Goal: Task Accomplishment & Management: Complete application form

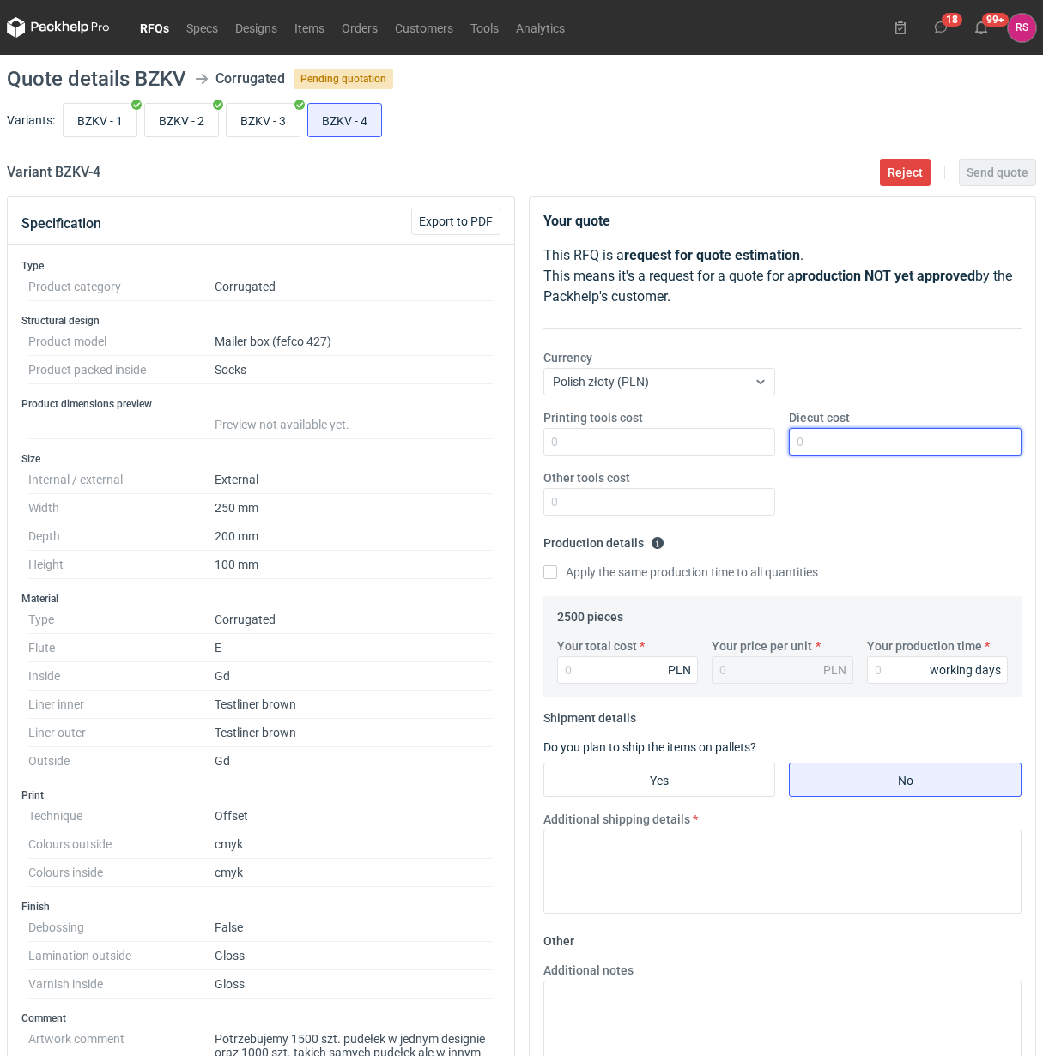
click at [869, 443] on input "Diecut cost" at bounding box center [905, 441] width 233 height 27
type input "500"
click at [543, 566] on input "Apply the same production time to all quantities" at bounding box center [550, 573] width 14 height 14
checkbox input "true"
type input "113"
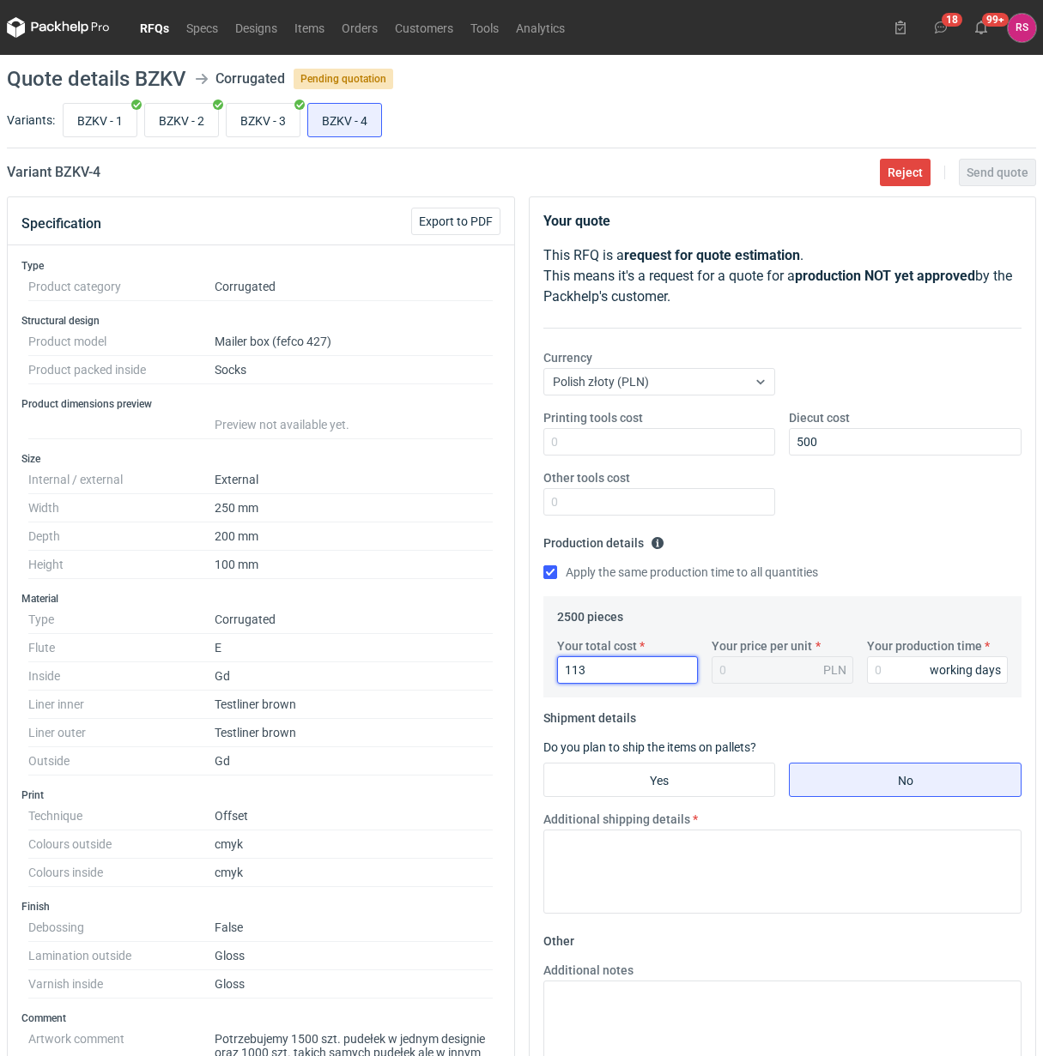
type input "0.05"
type input "11300"
type input "4.52"
type input "11300"
type input "20"
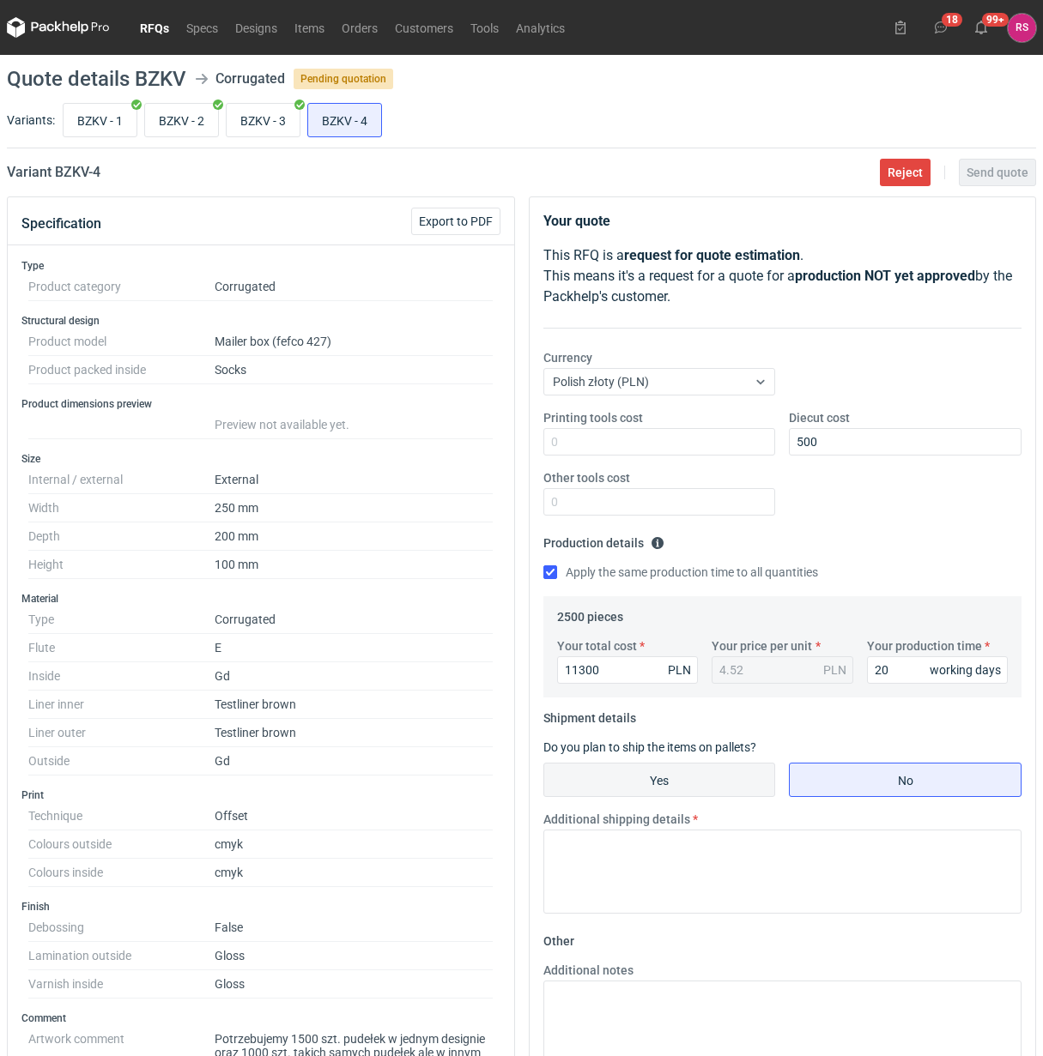
click at [672, 786] on input "Yes" at bounding box center [659, 780] width 231 height 33
radio input "true"
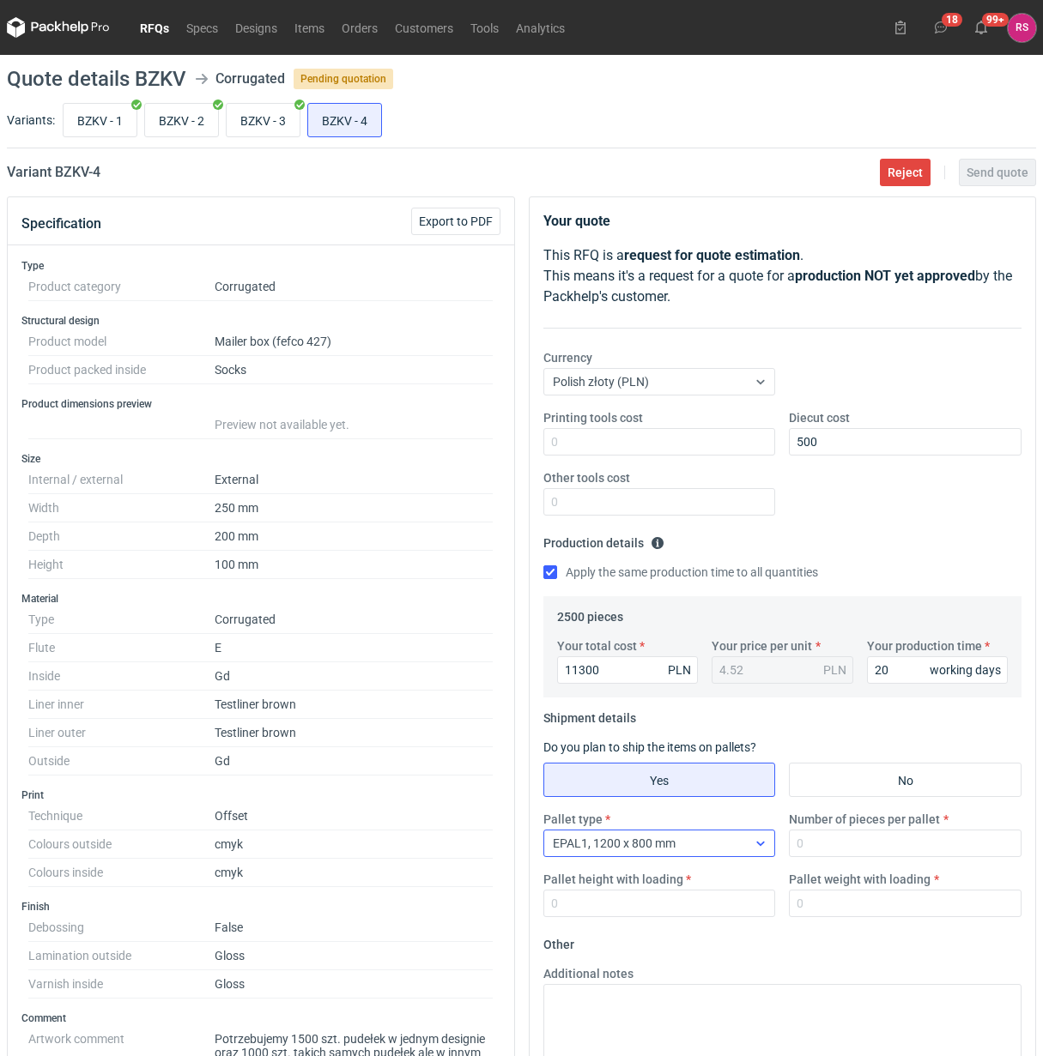
click at [740, 847] on div "EPAL1, 1200 x 800 mm" at bounding box center [645, 844] width 203 height 24
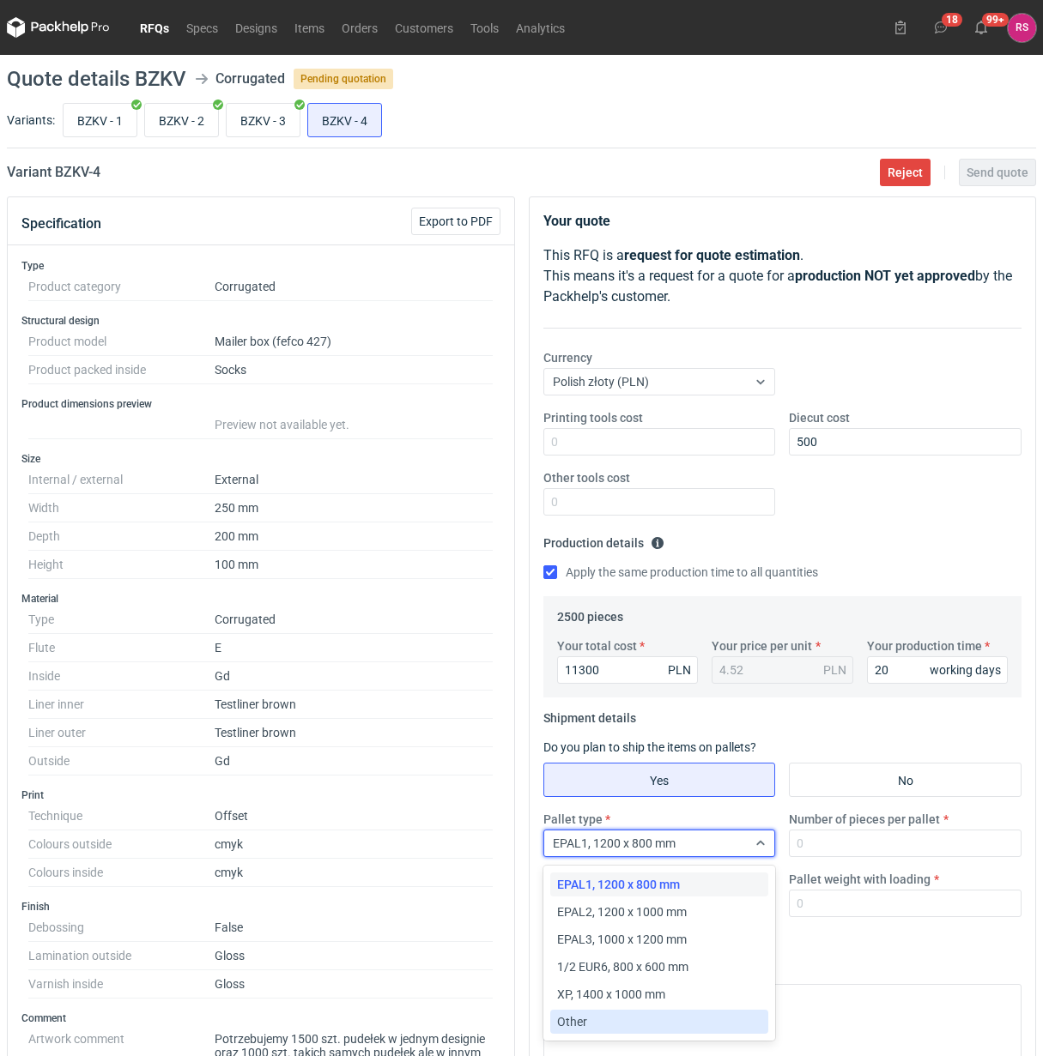
click at [605, 1023] on div "Other" at bounding box center [659, 1022] width 205 height 17
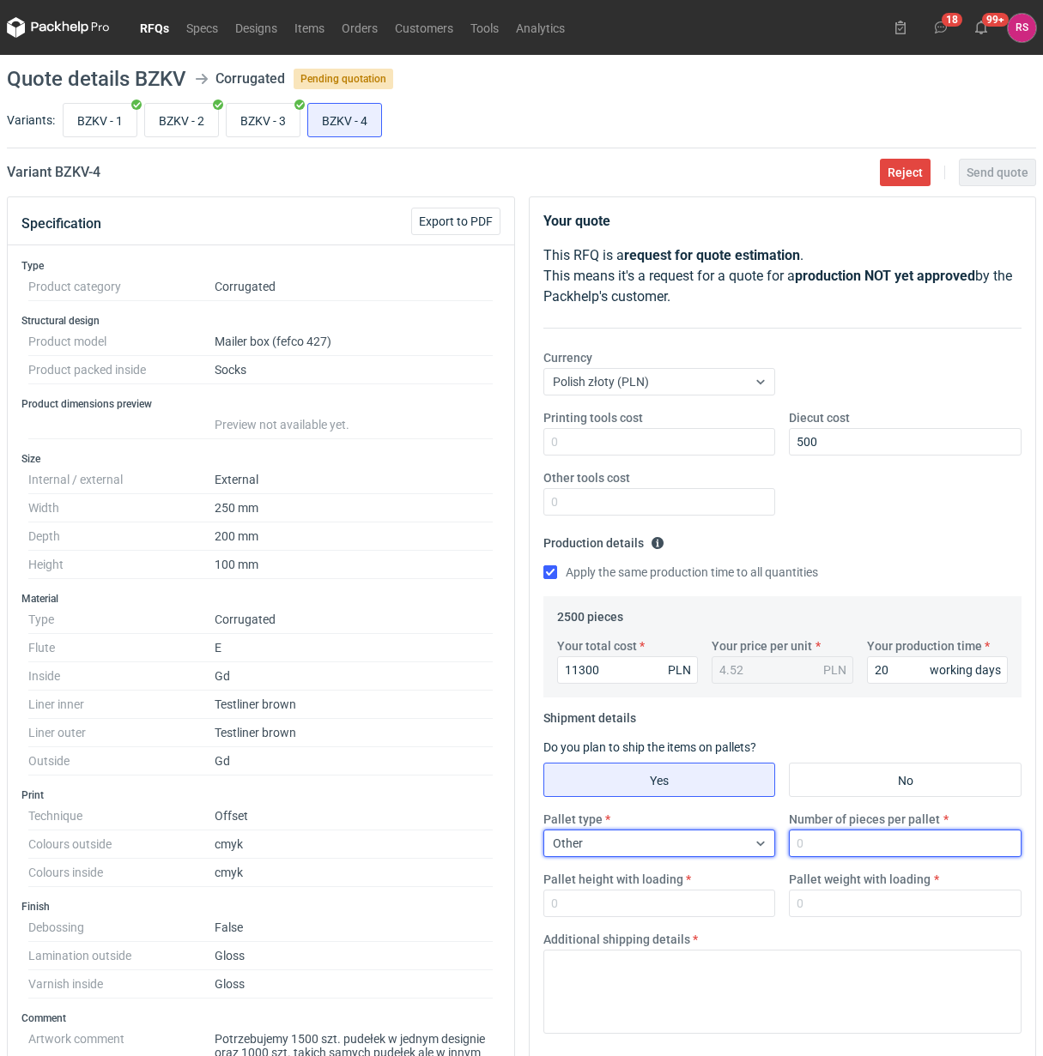
click at [882, 851] on input "Number of pieces per pallet" at bounding box center [905, 843] width 233 height 27
type input "800"
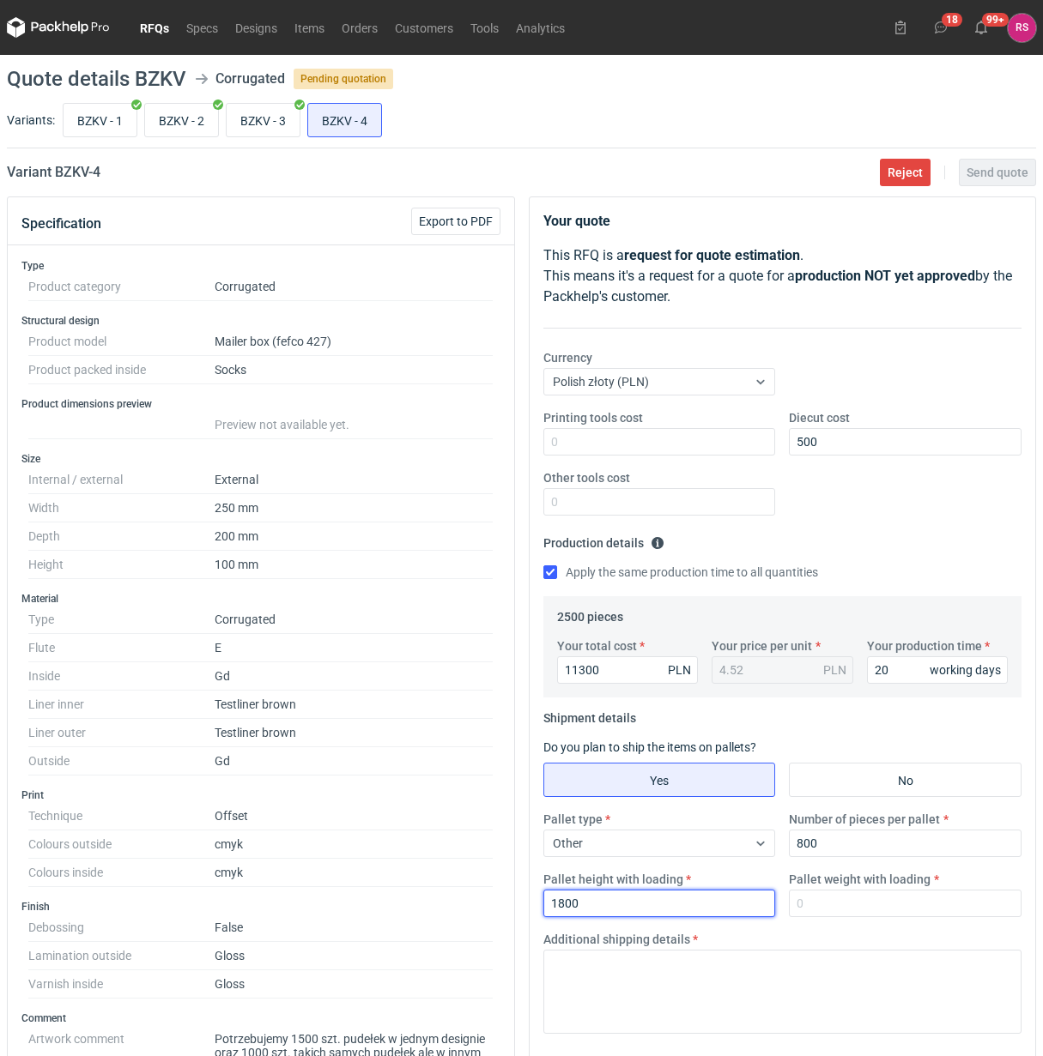
type input "1800"
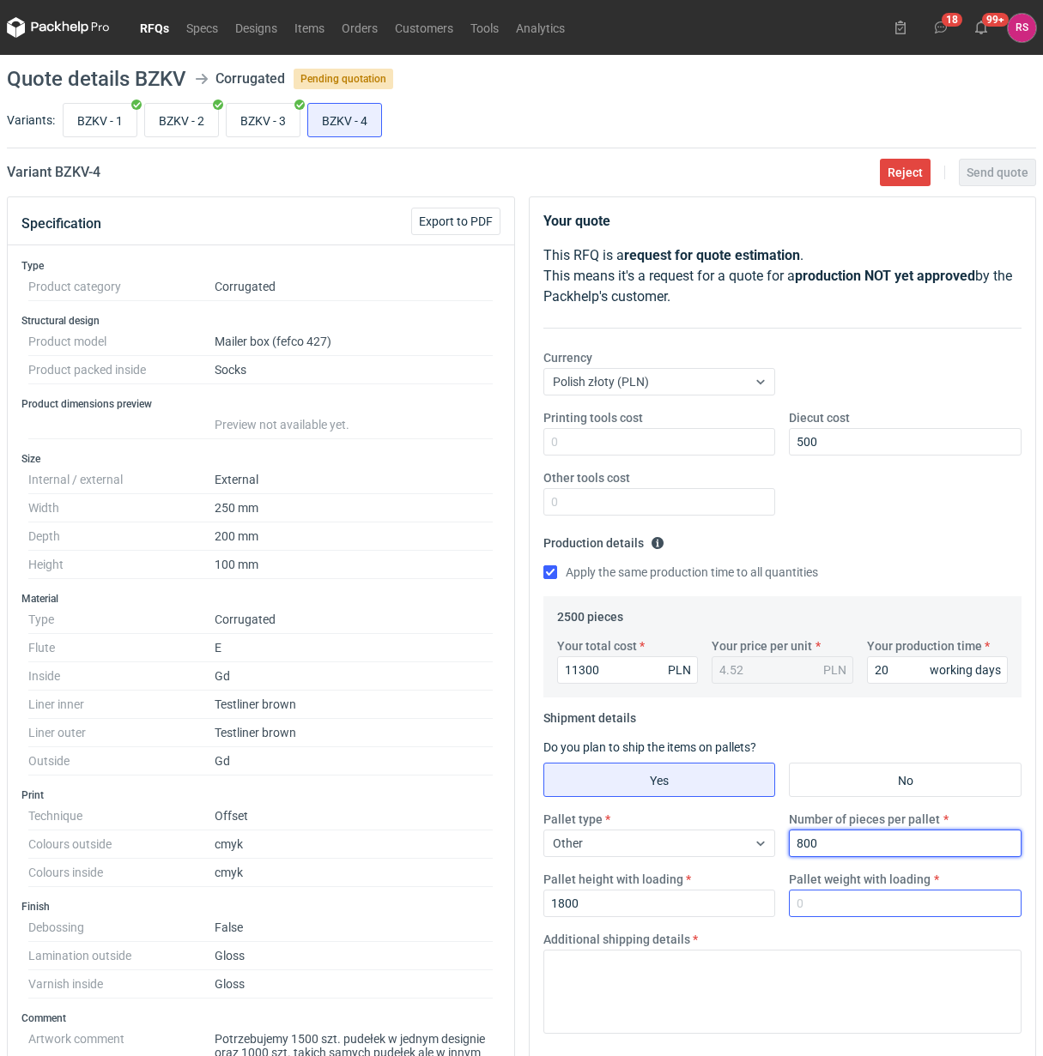
drag, startPoint x: 809, startPoint y: 843, endPoint x: 1007, endPoint y: 897, distance: 204.7
click at [809, 844] on input "800" at bounding box center [905, 843] width 233 height 27
type input "830"
click at [915, 906] on input "Pallet weight with loading" at bounding box center [905, 903] width 233 height 27
type input "300"
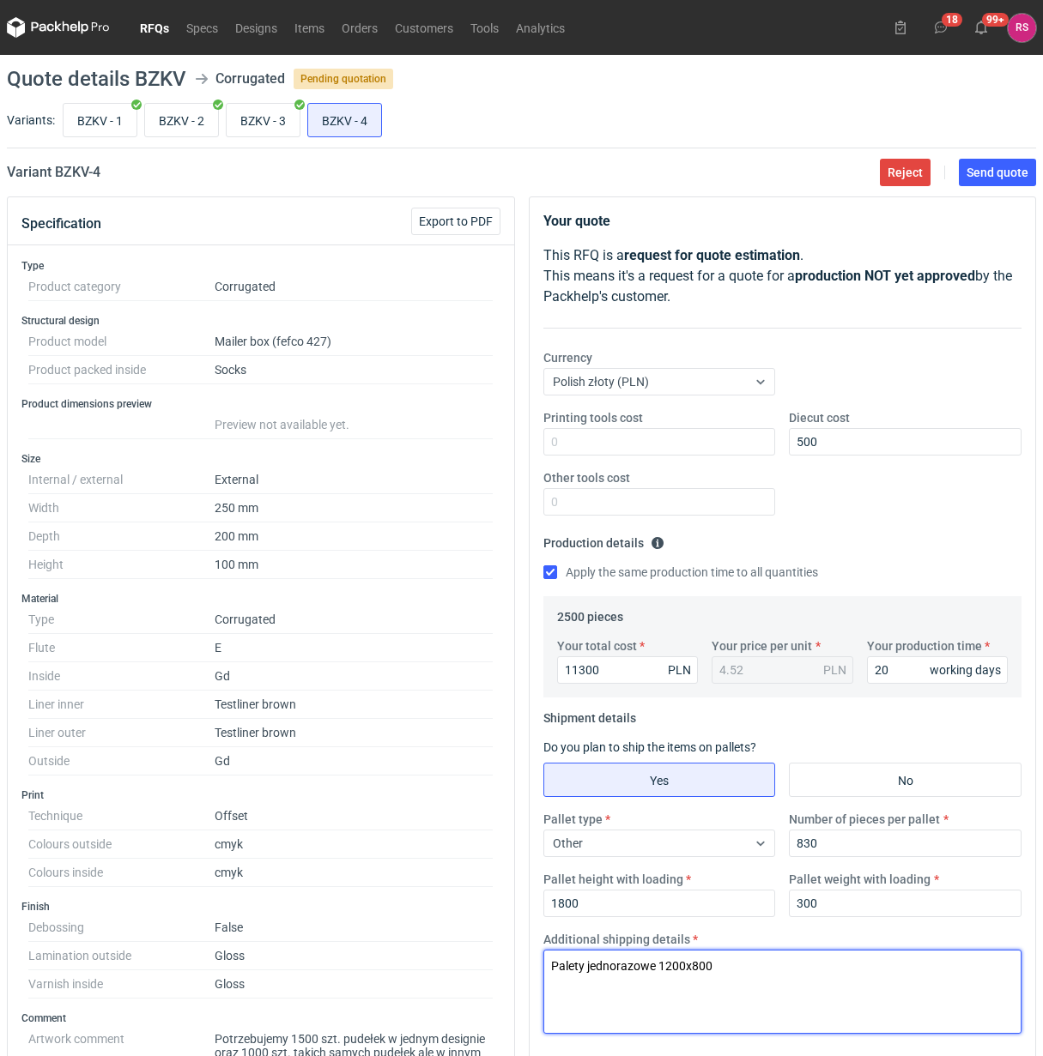
type textarea "Palety jednorazowe 1200x800"
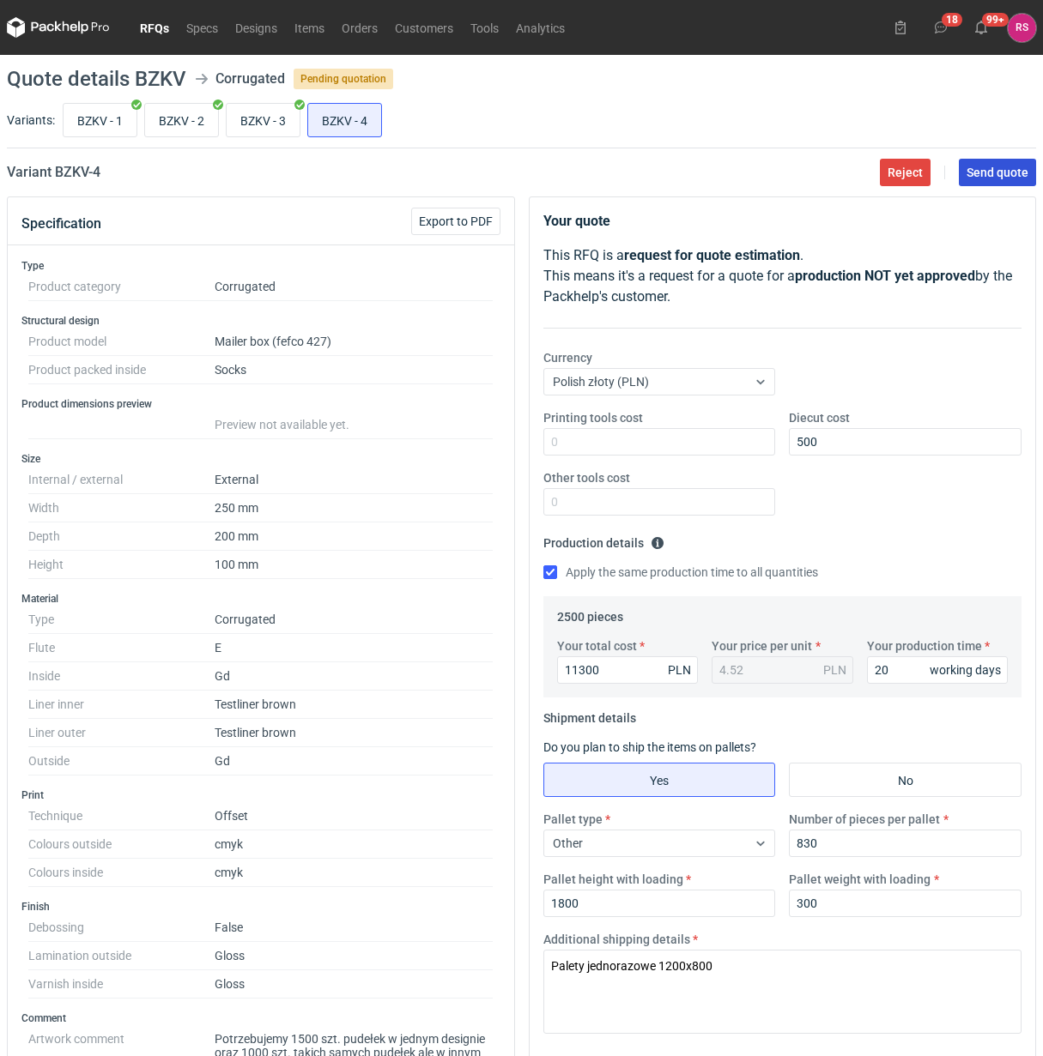
click at [989, 173] on span "Send quote" at bounding box center [997, 172] width 62 height 12
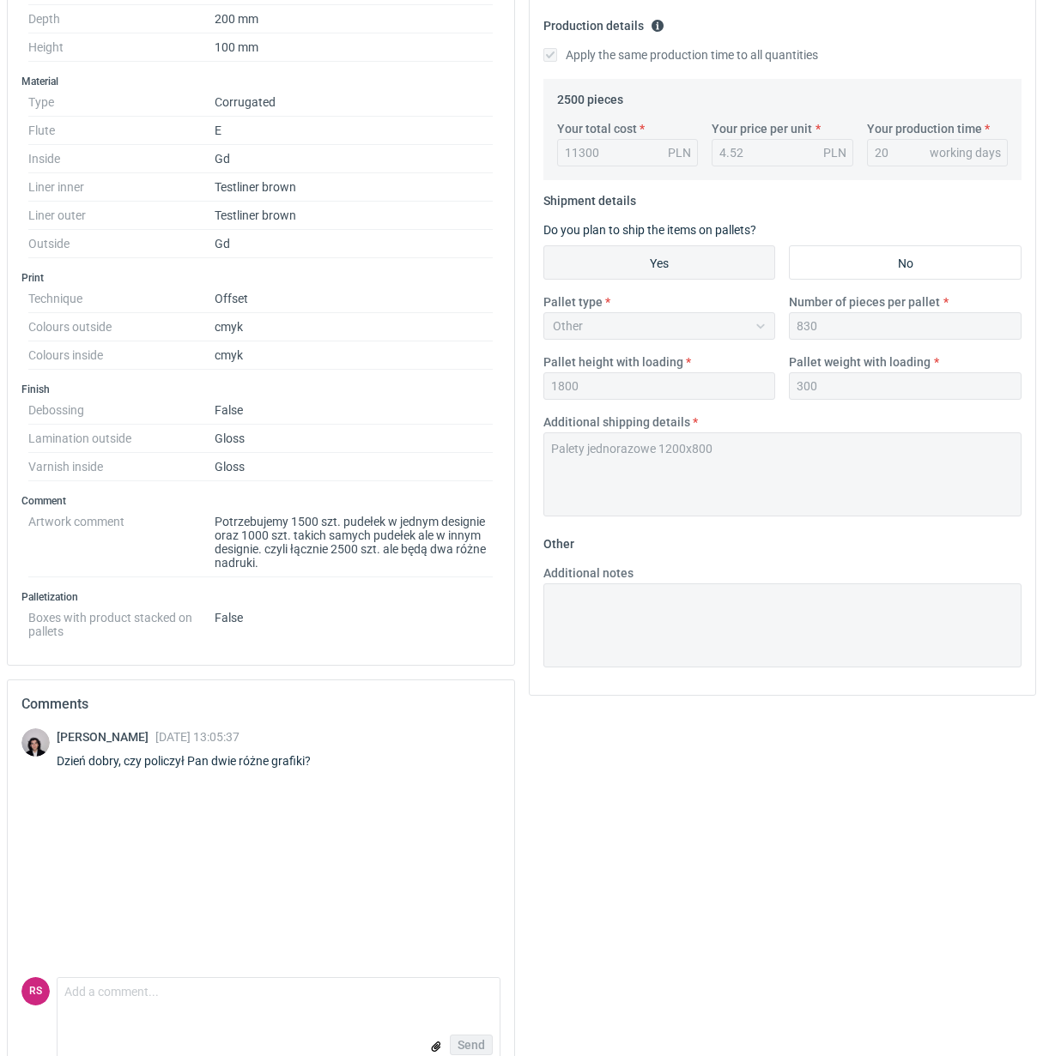
scroll to position [558, 0]
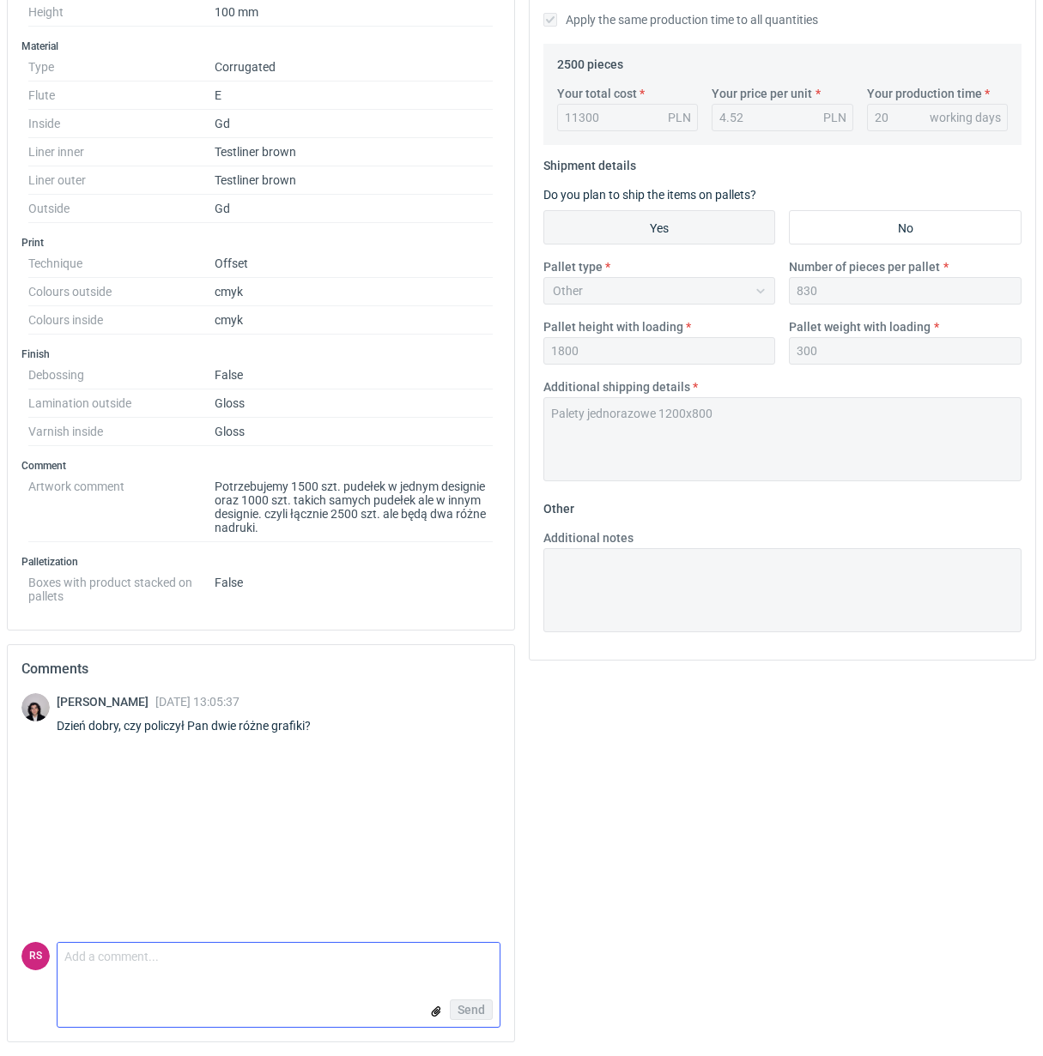
click at [193, 966] on textarea "Comment message" at bounding box center [278, 961] width 442 height 36
click at [310, 957] on textarea "Dzień dobry, Panie Sebastianie, tak," at bounding box center [278, 961] width 442 height 36
type textarea "Dzień dobry, Panie Sebastianie, tak, zostały policzone 2 grafiki."
click at [474, 1011] on span "Send" at bounding box center [470, 1010] width 27 height 12
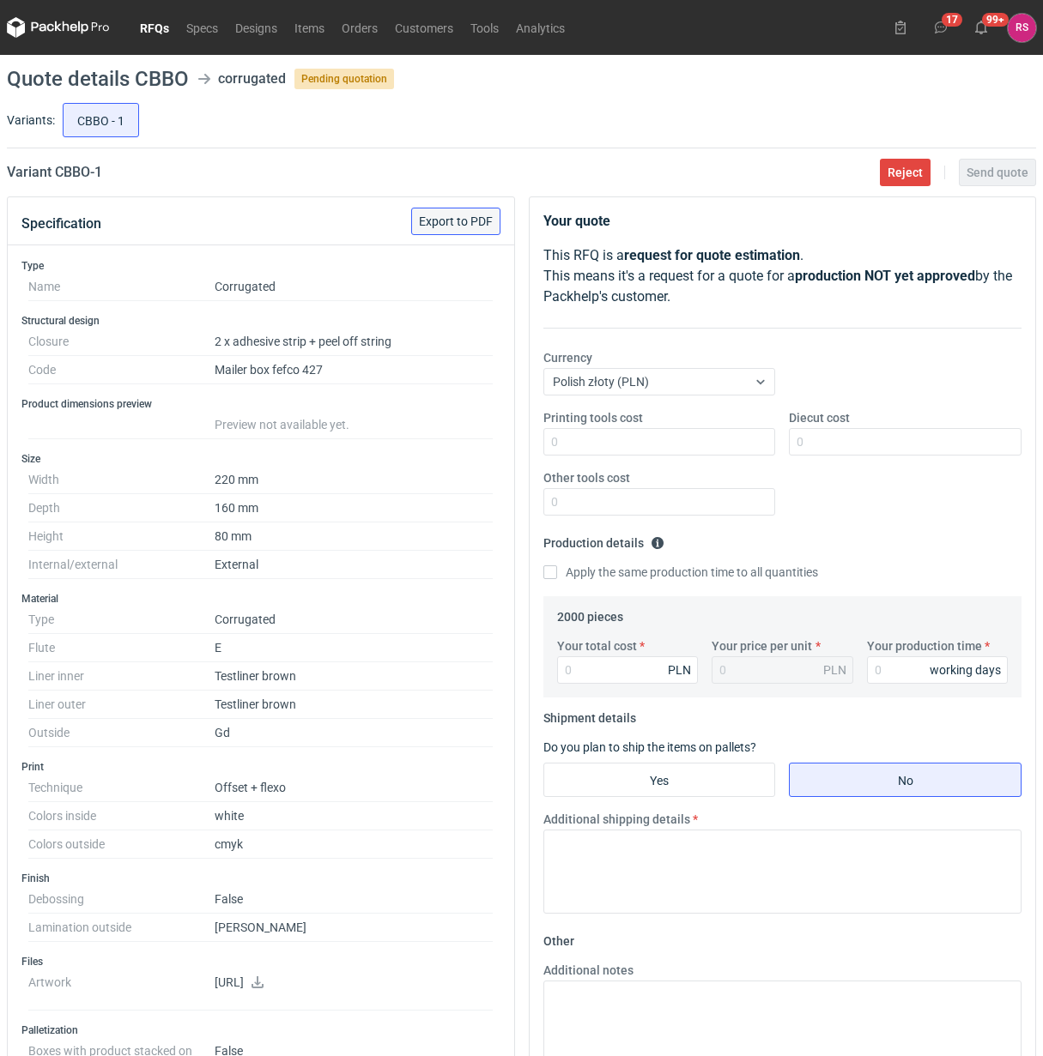
click at [466, 217] on span "Export to PDF" at bounding box center [456, 221] width 74 height 12
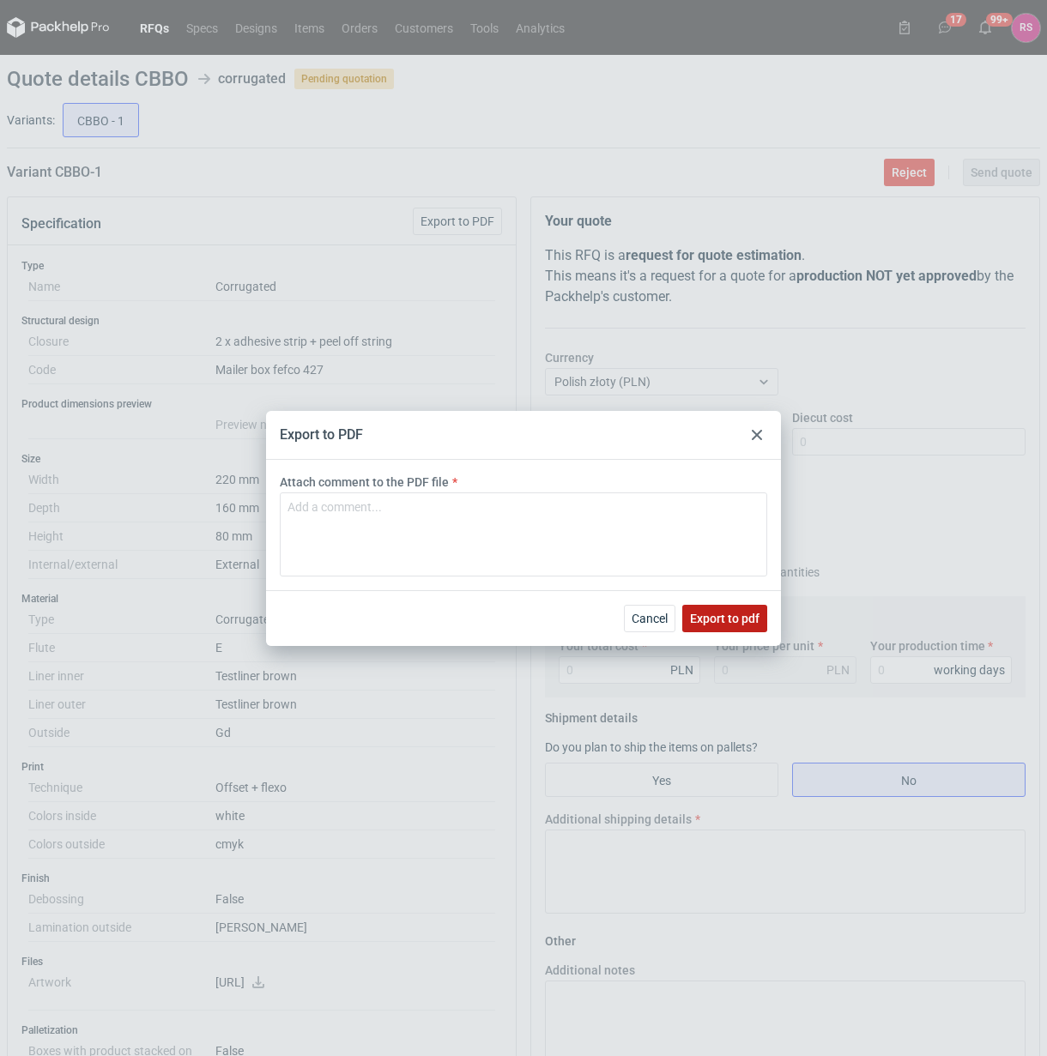
click at [753, 608] on button "Export to pdf" at bounding box center [724, 618] width 85 height 27
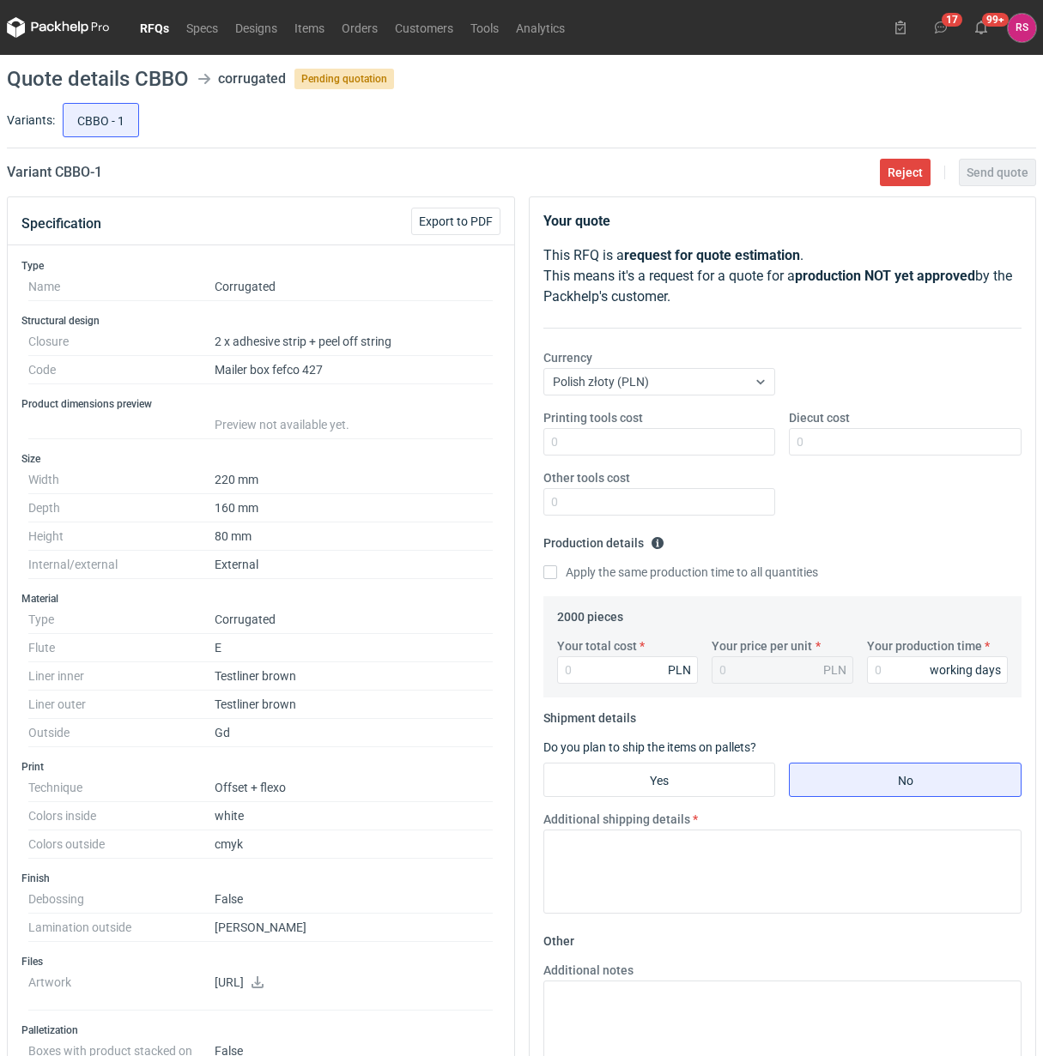
click at [264, 989] on icon at bounding box center [258, 983] width 14 height 12
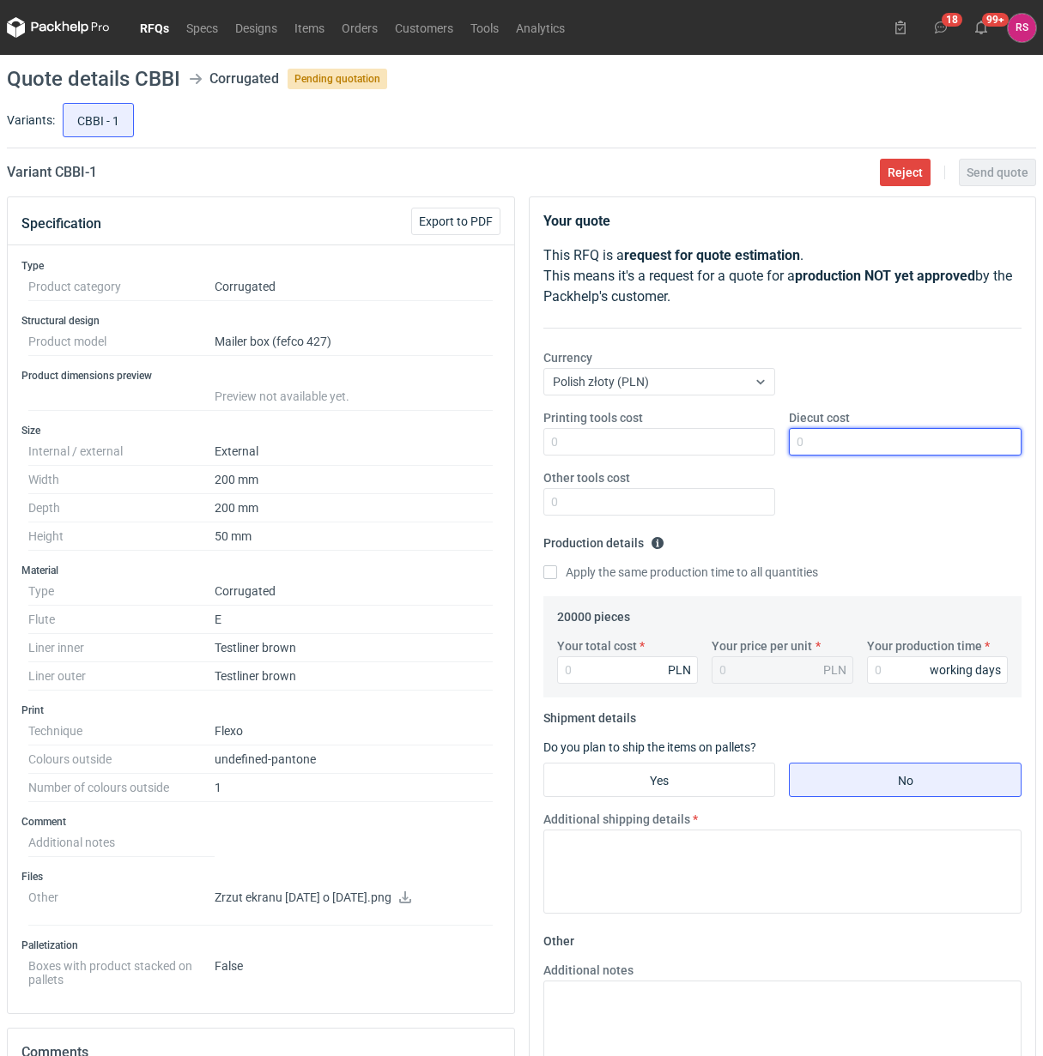
click at [868, 446] on input "Diecut cost" at bounding box center [905, 441] width 233 height 27
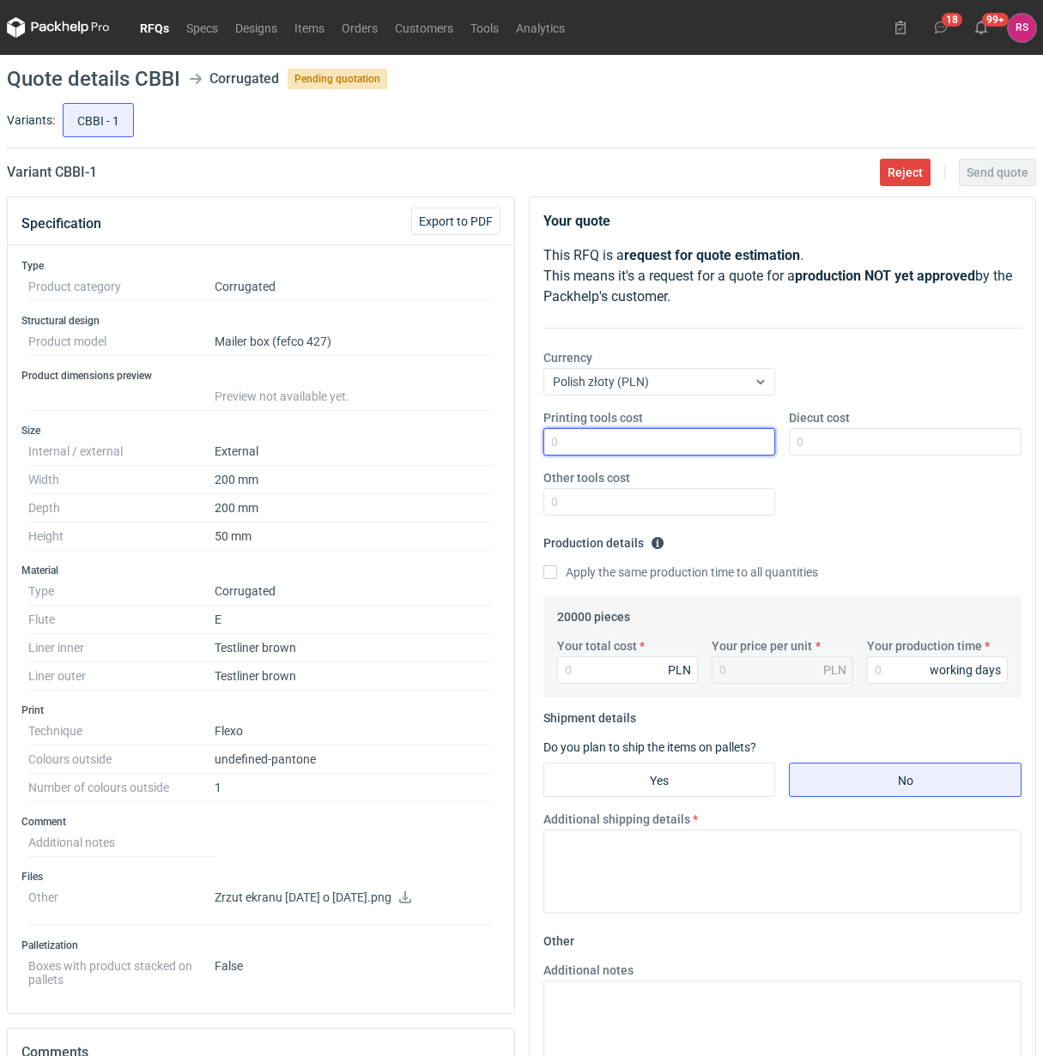
click at [657, 445] on input "Printing tools cost" at bounding box center [659, 441] width 233 height 27
type input "450"
type input "1500"
click at [543, 566] on input "Apply the same production time to all quantities" at bounding box center [550, 573] width 14 height 14
checkbox input "true"
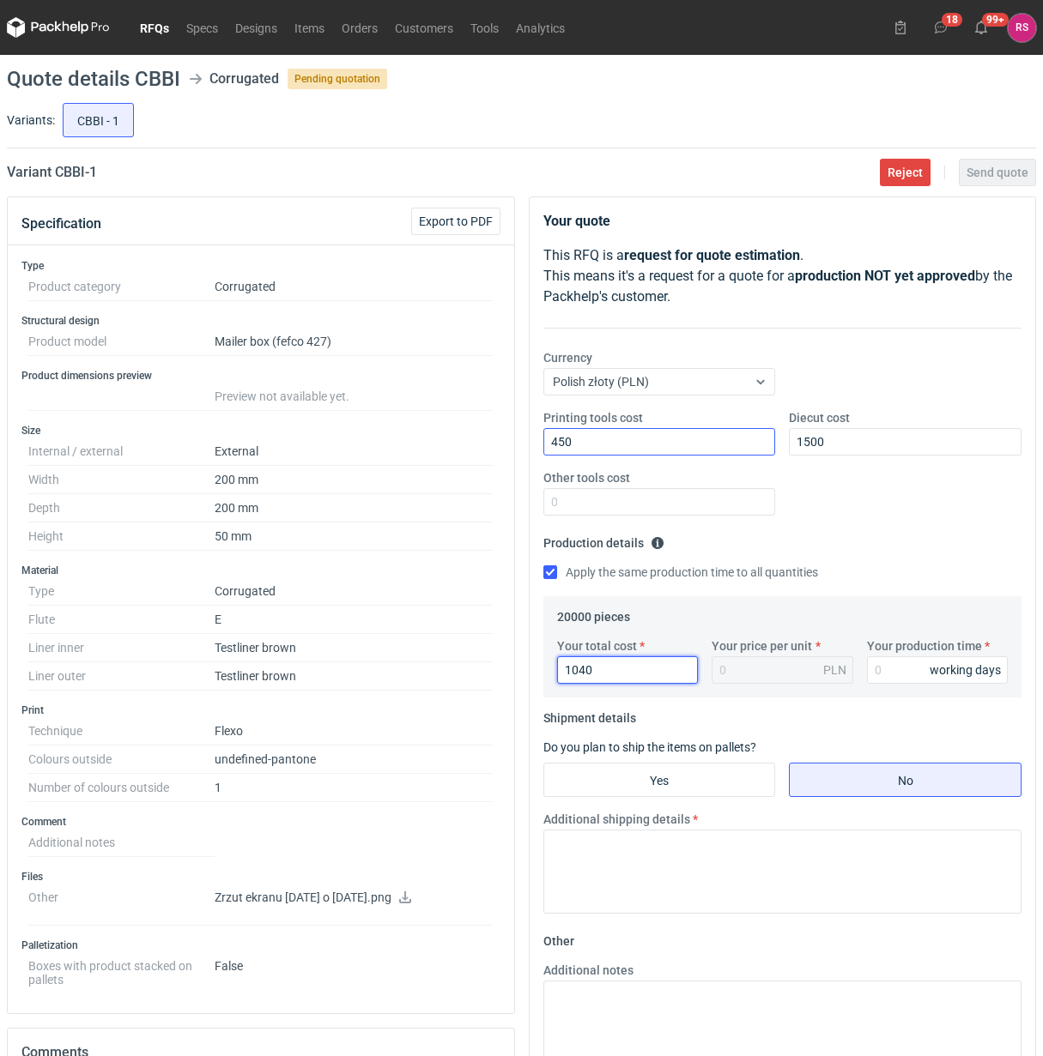
type input "10400"
type input "0.52"
type input "10400"
click at [902, 670] on input "Your production time" at bounding box center [938, 670] width 142 height 27
type input "15"
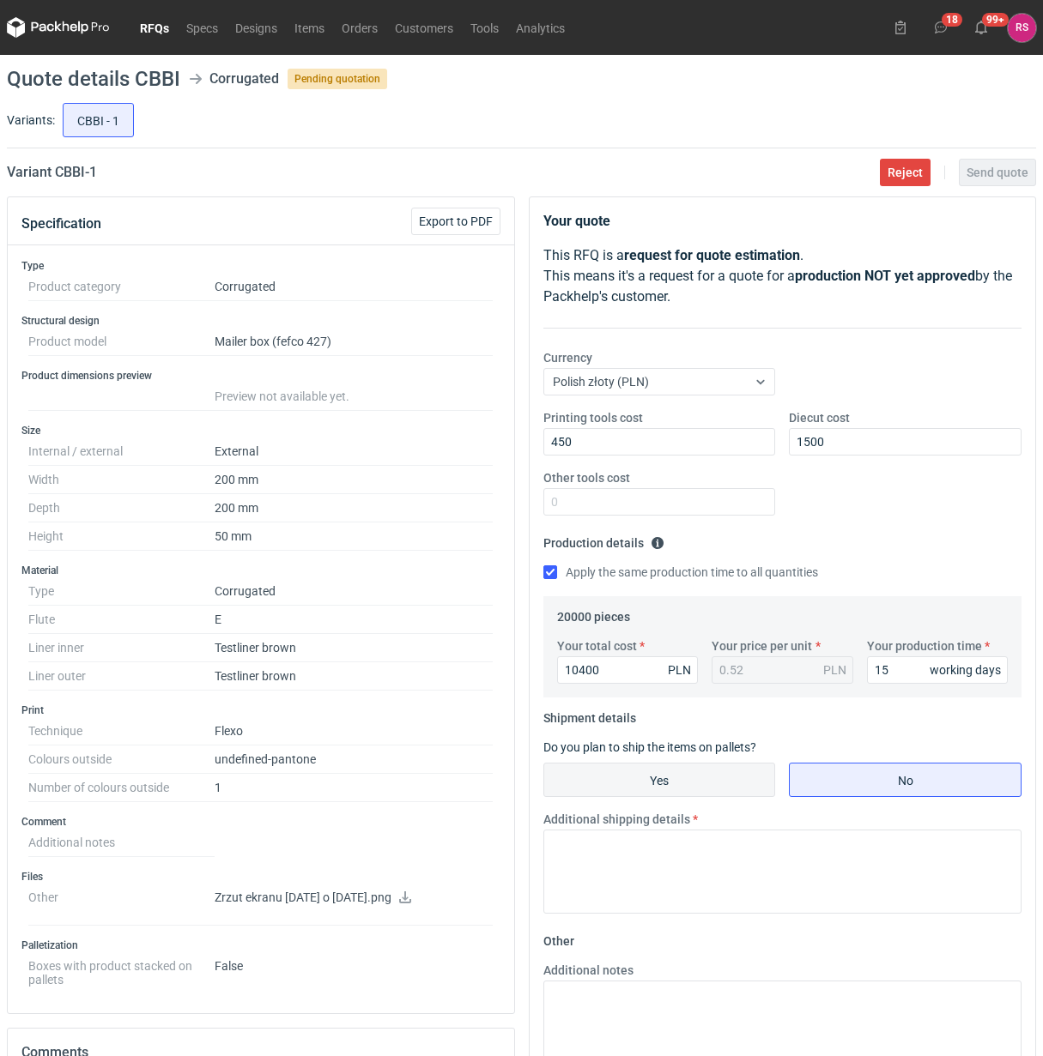
click at [688, 781] on input "Yes" at bounding box center [659, 780] width 231 height 33
radio input "true"
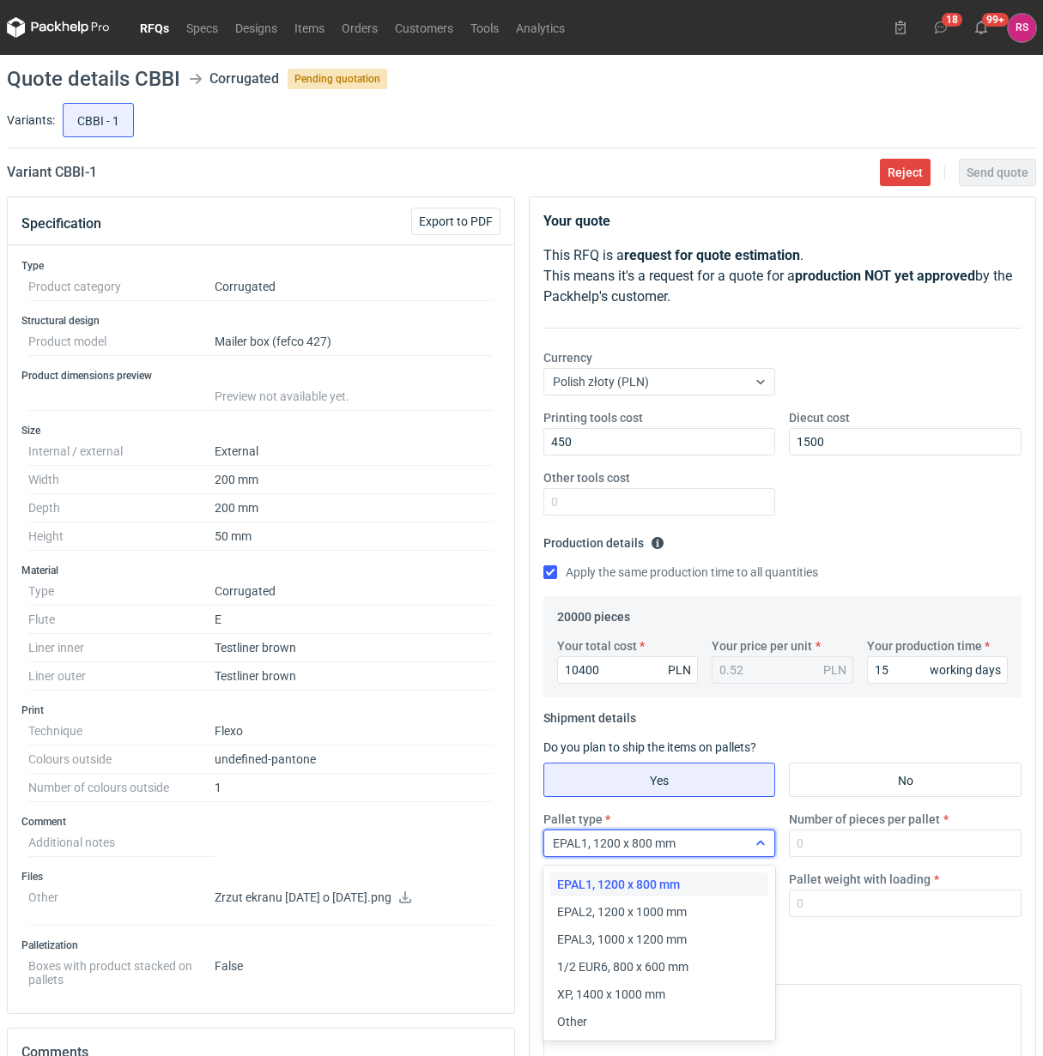
click at [731, 848] on div "EPAL1, 1200 x 800 mm" at bounding box center [645, 844] width 203 height 24
drag, startPoint x: 620, startPoint y: 1017, endPoint x: 847, endPoint y: 912, distance: 250.4
click at [620, 1018] on div "Other" at bounding box center [659, 1022] width 205 height 17
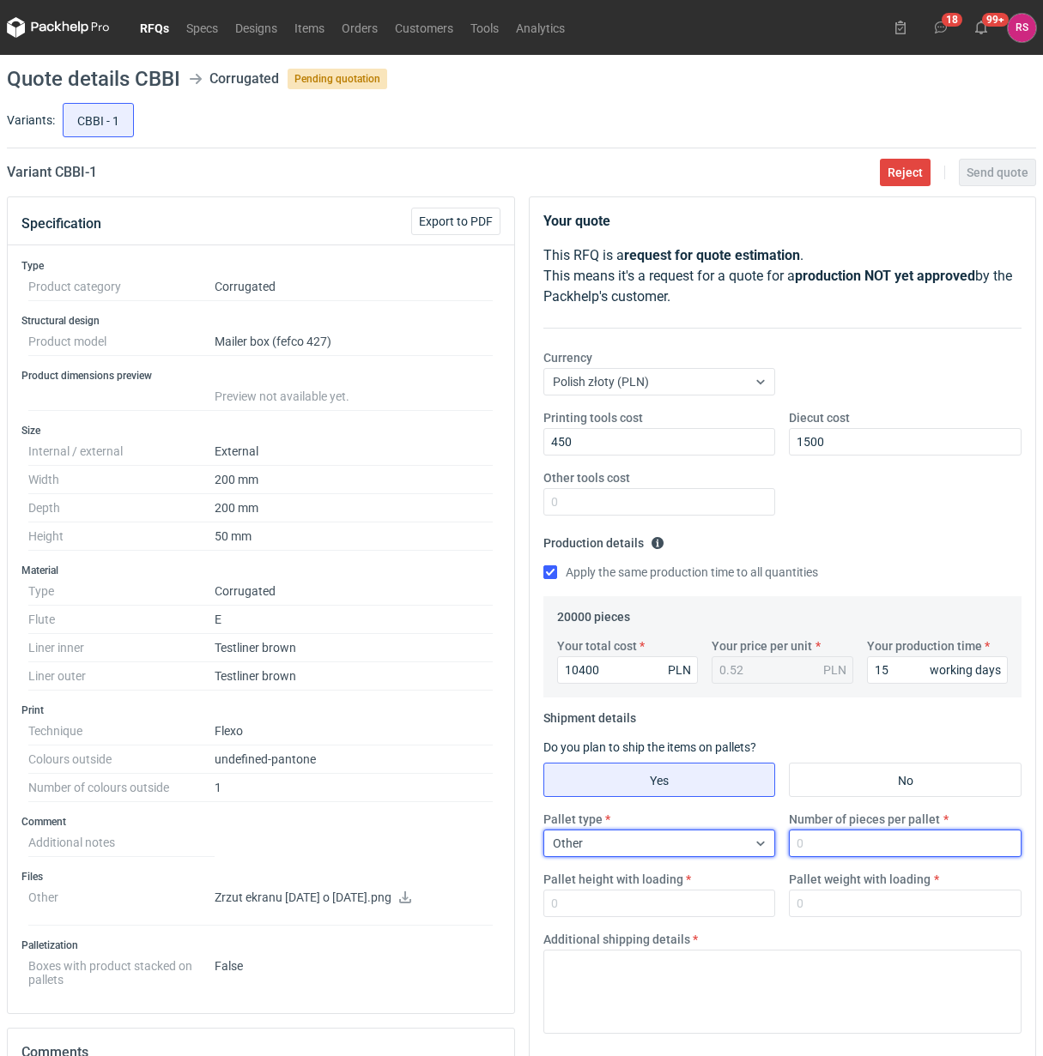
click at [897, 843] on input "Number of pieces per pallet" at bounding box center [905, 843] width 233 height 27
type input "3000"
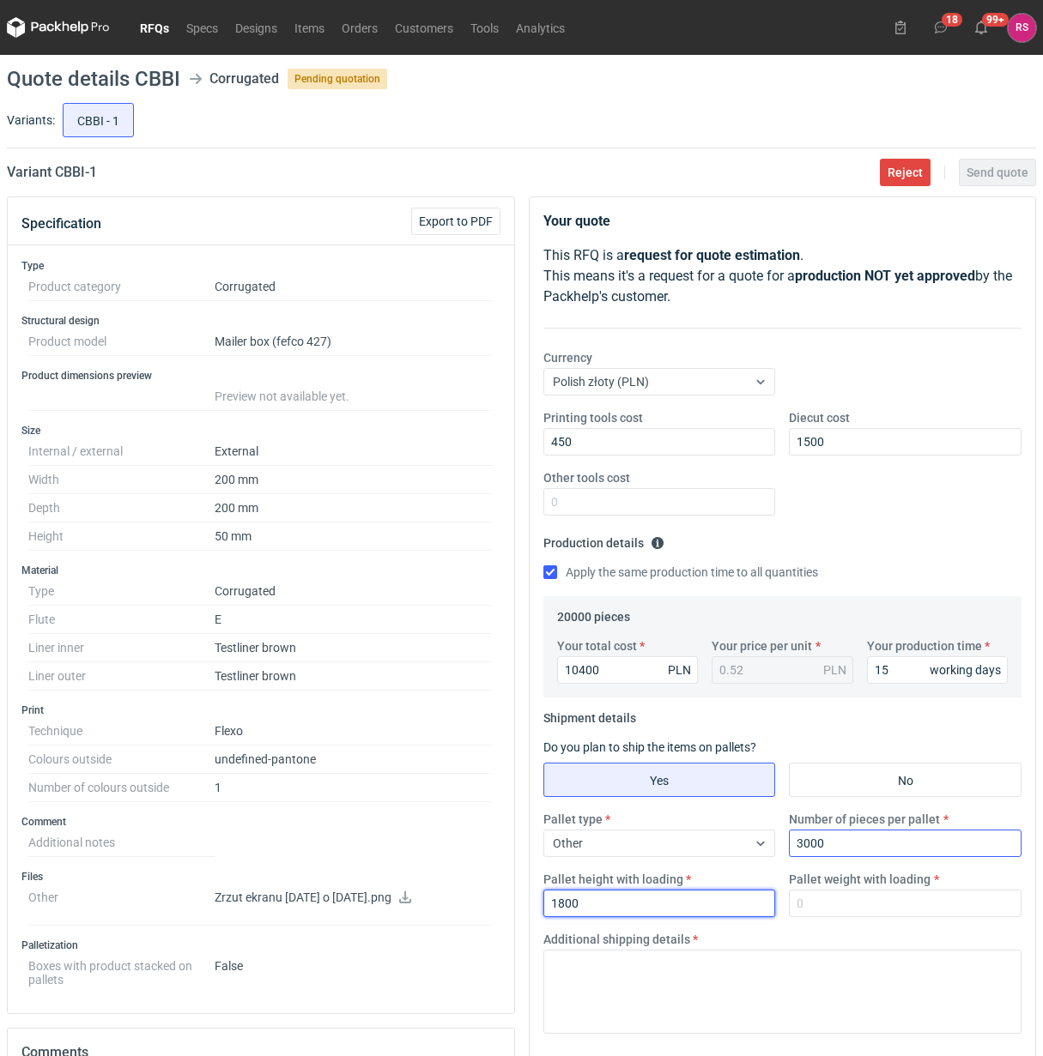
type input "1800"
type input "300"
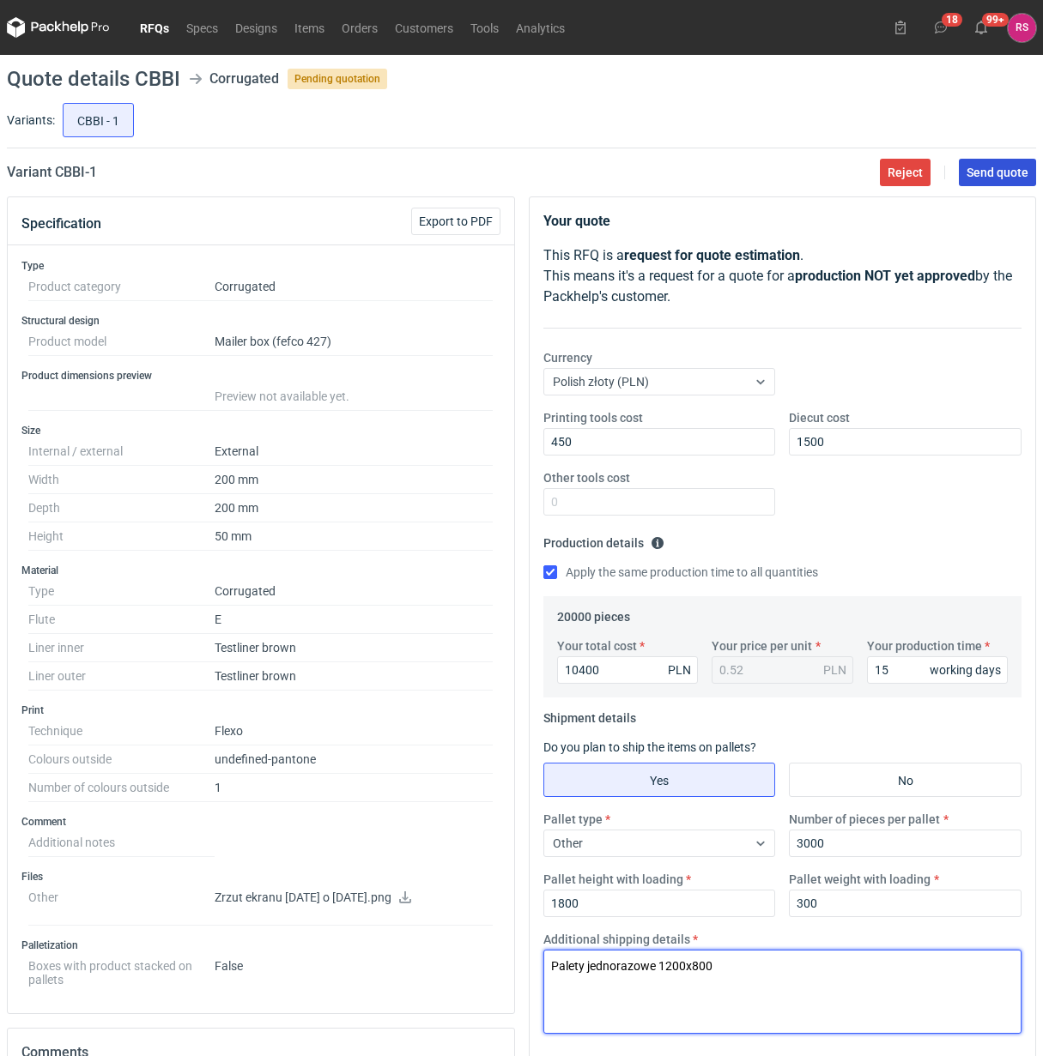
type textarea "Palety jednorazowe 1200x800"
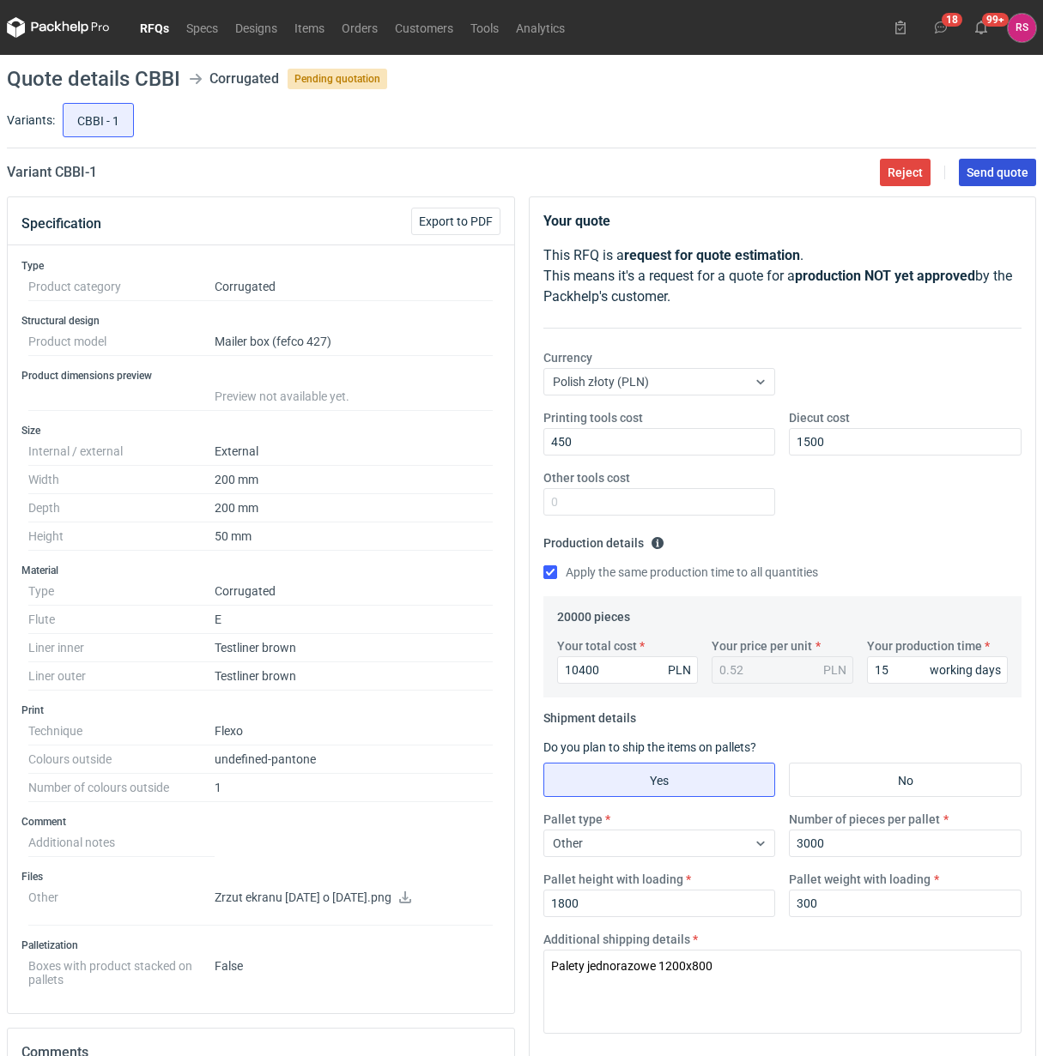
click at [989, 173] on span "Send quote" at bounding box center [997, 172] width 62 height 12
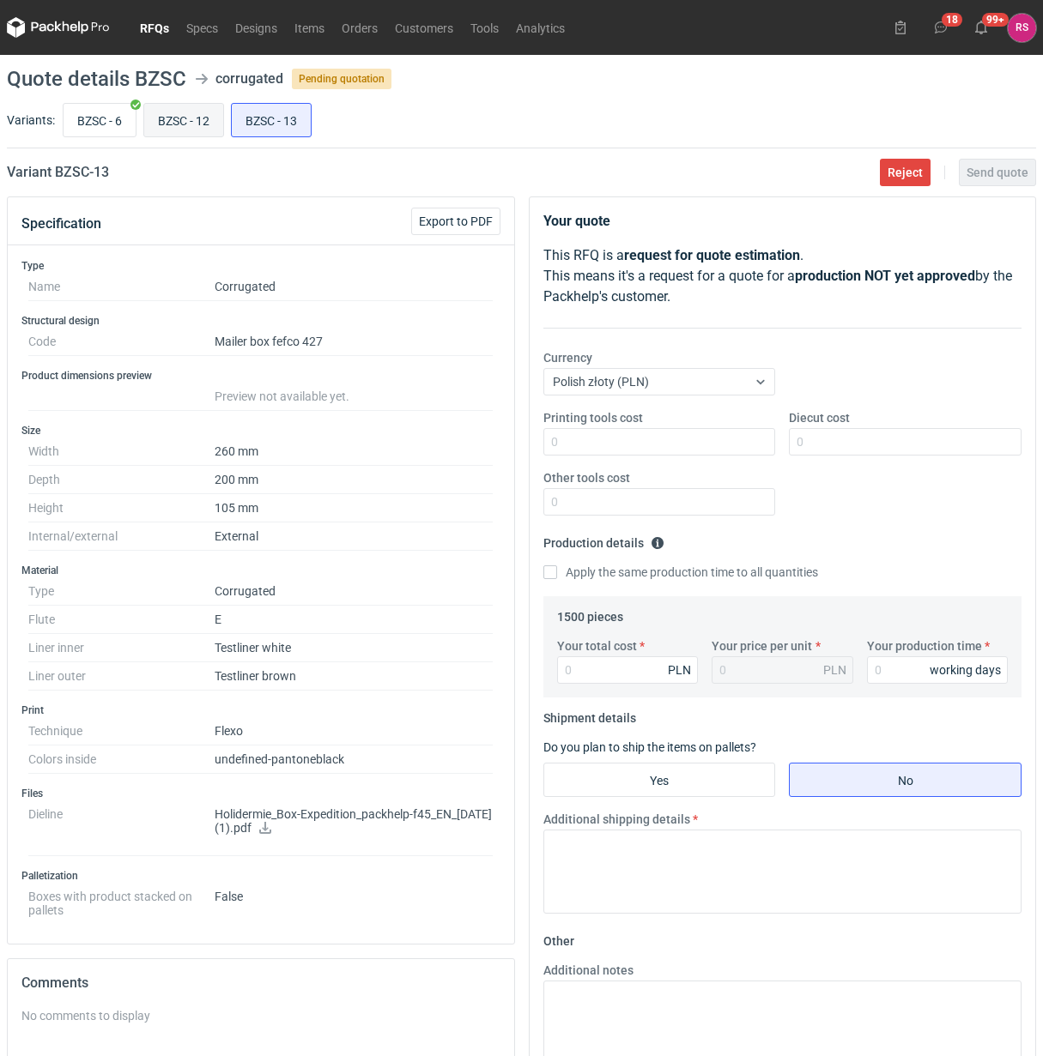
click at [194, 116] on input "BZSC - 12" at bounding box center [183, 120] width 79 height 33
radio input "true"
click at [644, 446] on input "Printing tools cost" at bounding box center [659, 441] width 233 height 27
type input "350"
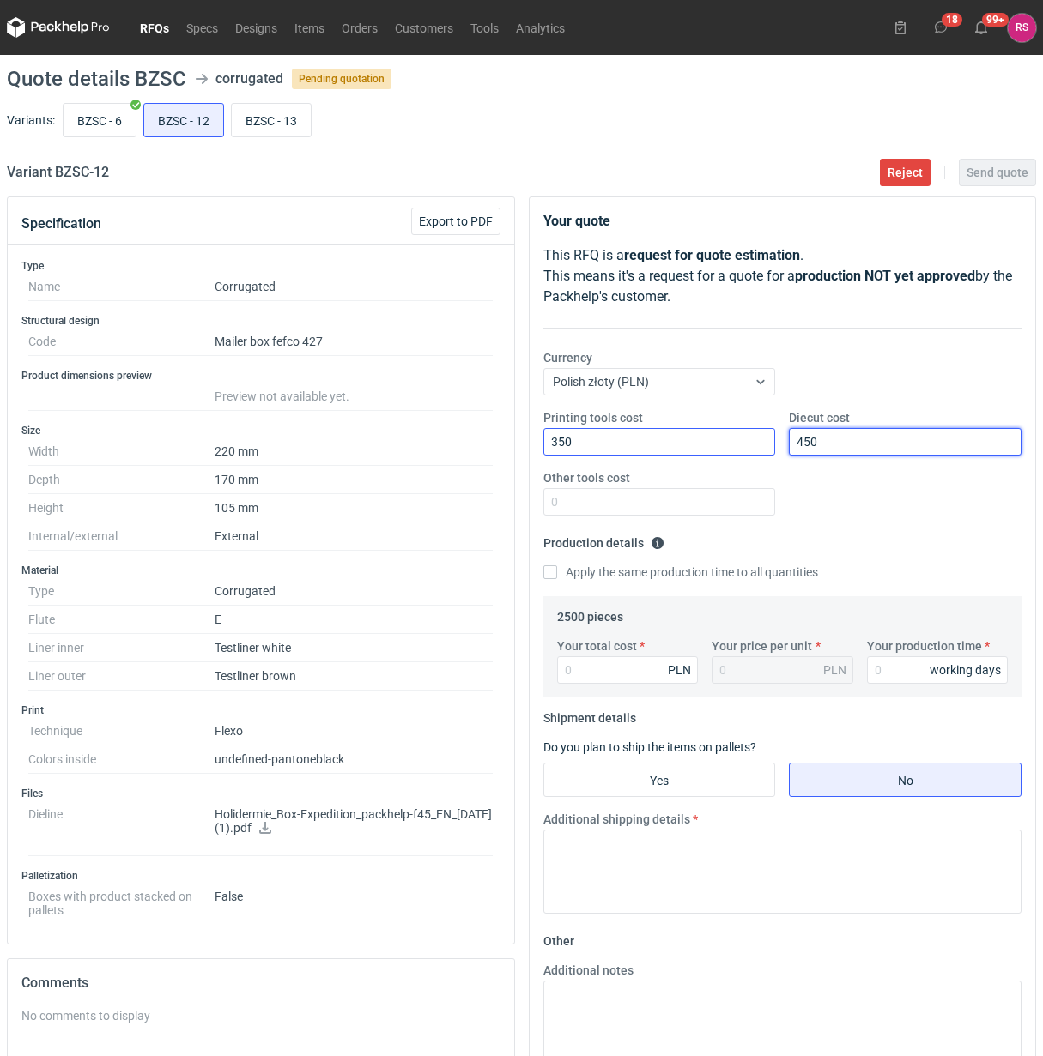
type input "450"
click at [543, 566] on input "Apply the same production time to all quantities" at bounding box center [550, 573] width 14 height 14
checkbox input "true"
type input "2650"
type input "1.06"
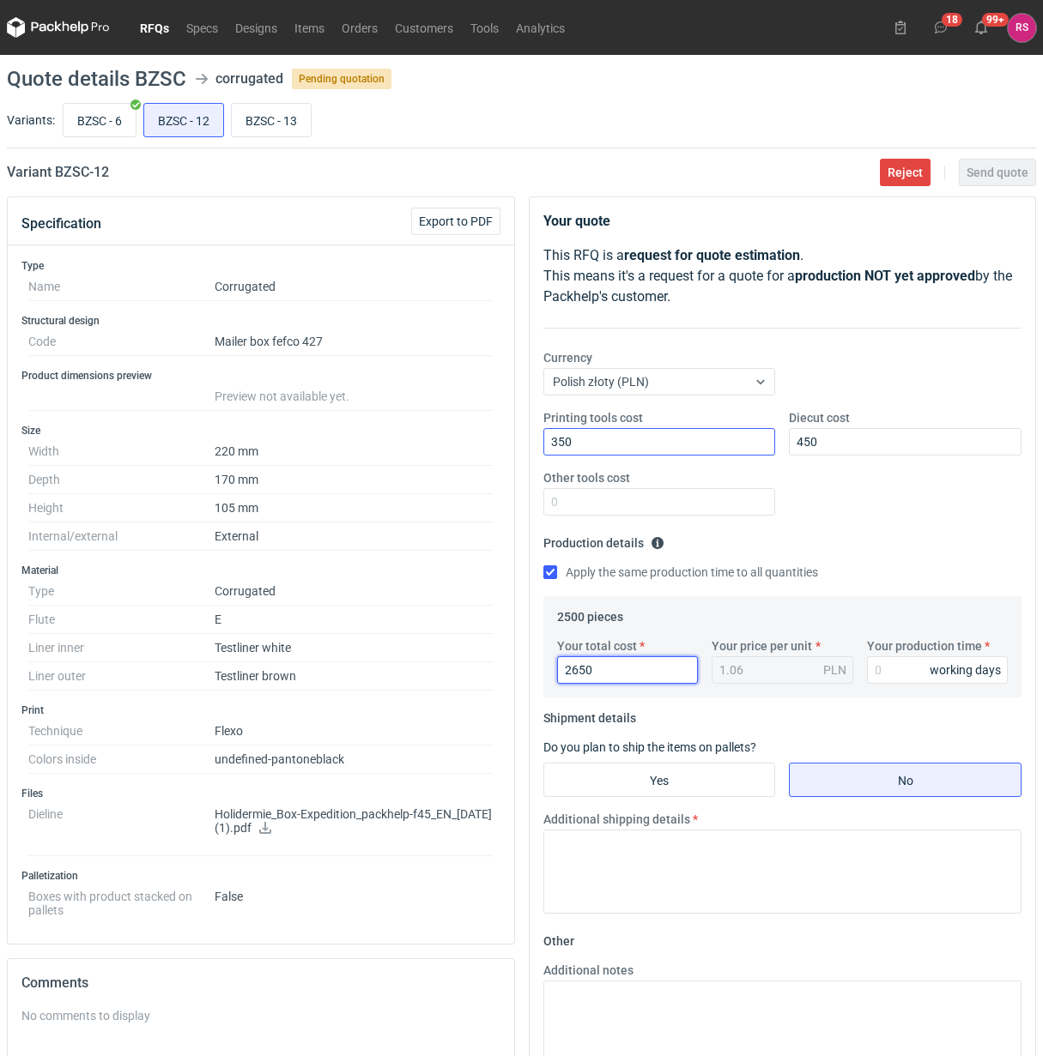
type input "2650"
type input "15"
click at [670, 777] on input "Yes" at bounding box center [659, 780] width 231 height 33
radio input "true"
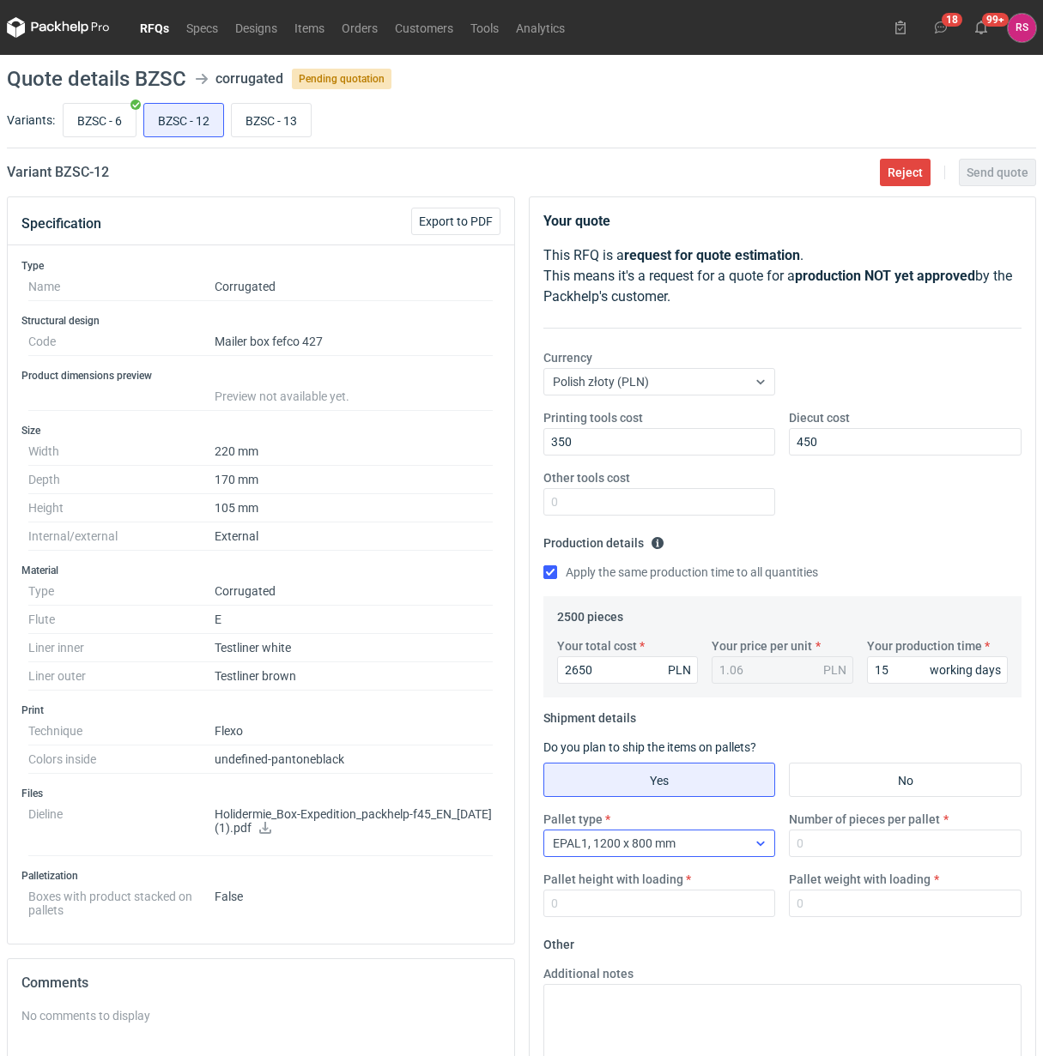
click at [747, 850] on div at bounding box center [760, 844] width 27 height 14
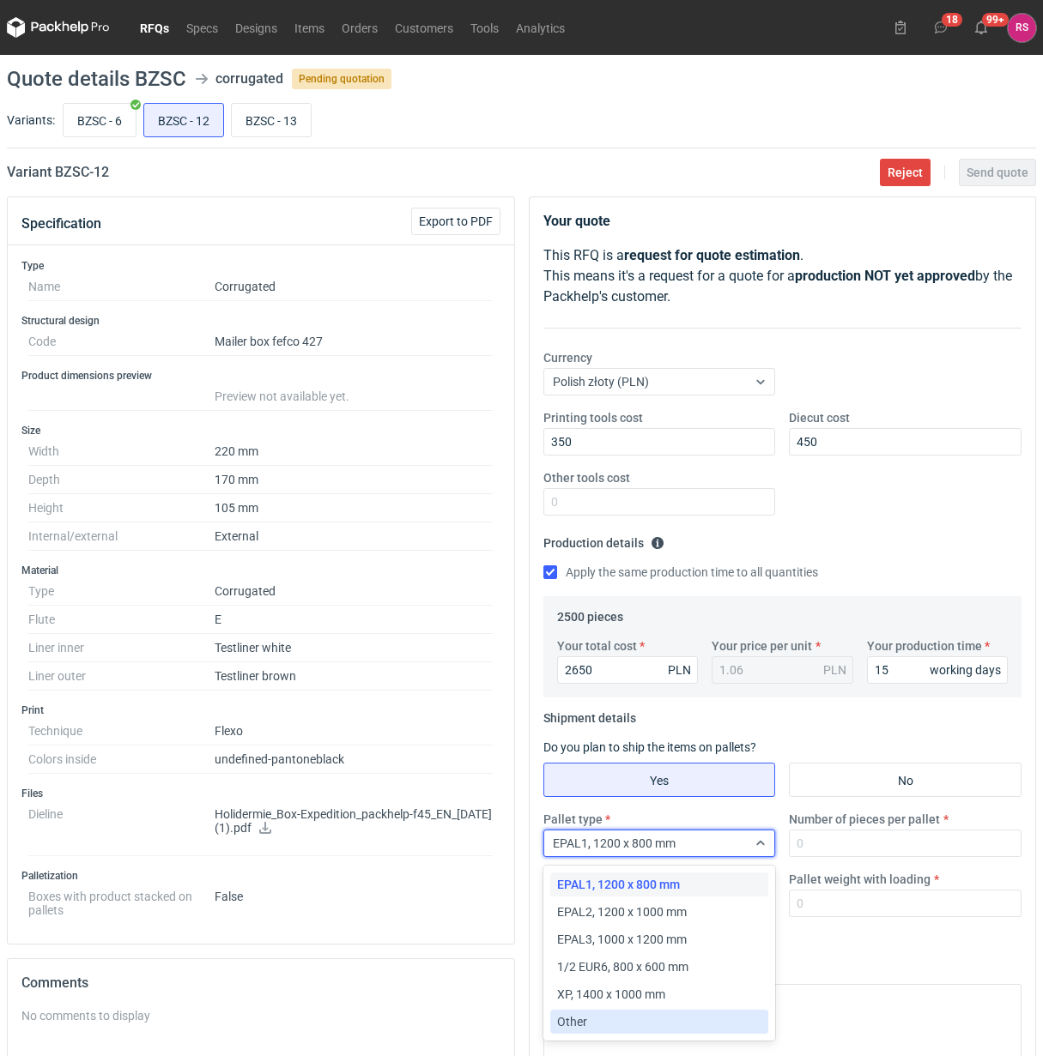
click at [615, 1028] on div "Other" at bounding box center [659, 1022] width 205 height 17
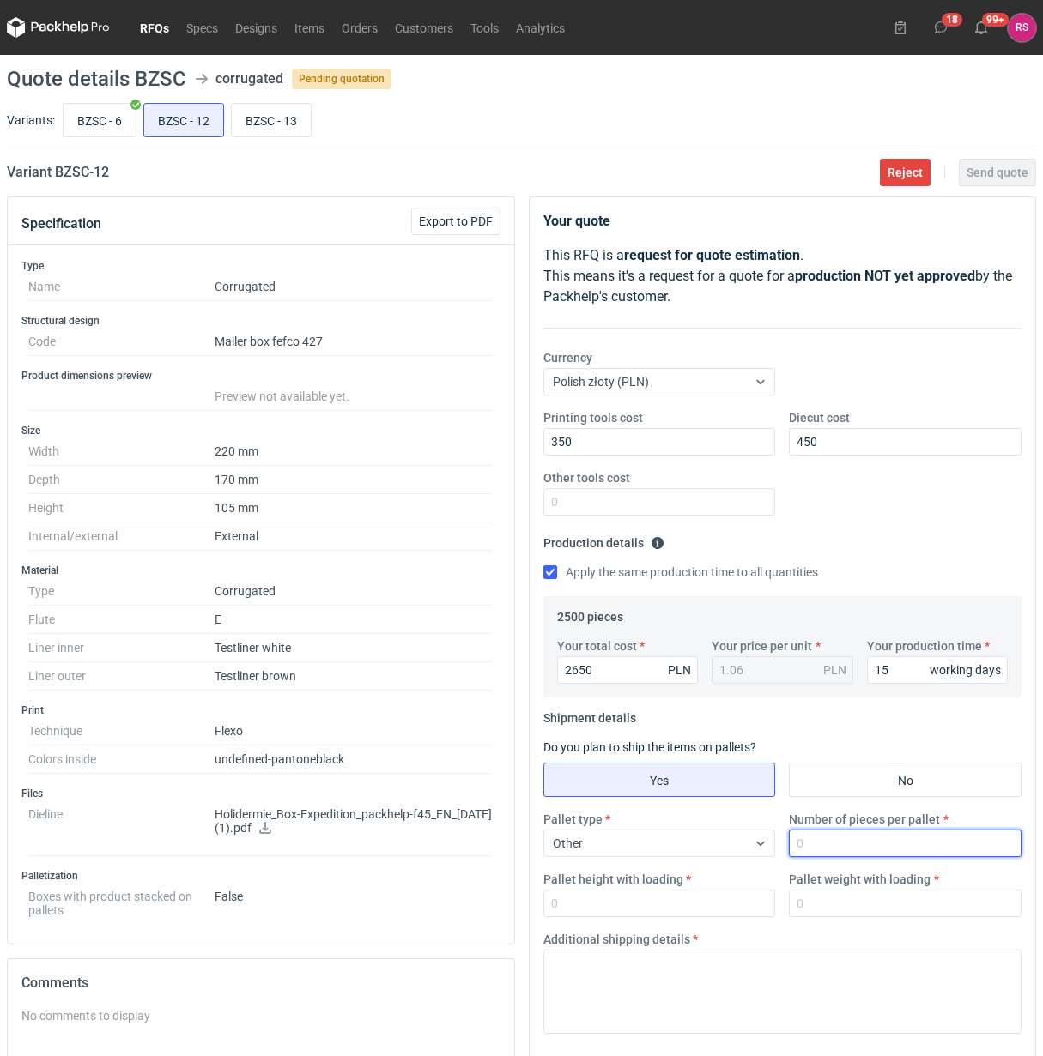
click at [851, 839] on input "Number of pieces per pallet" at bounding box center [905, 843] width 233 height 27
type input "1300"
type input "1800"
type input "250"
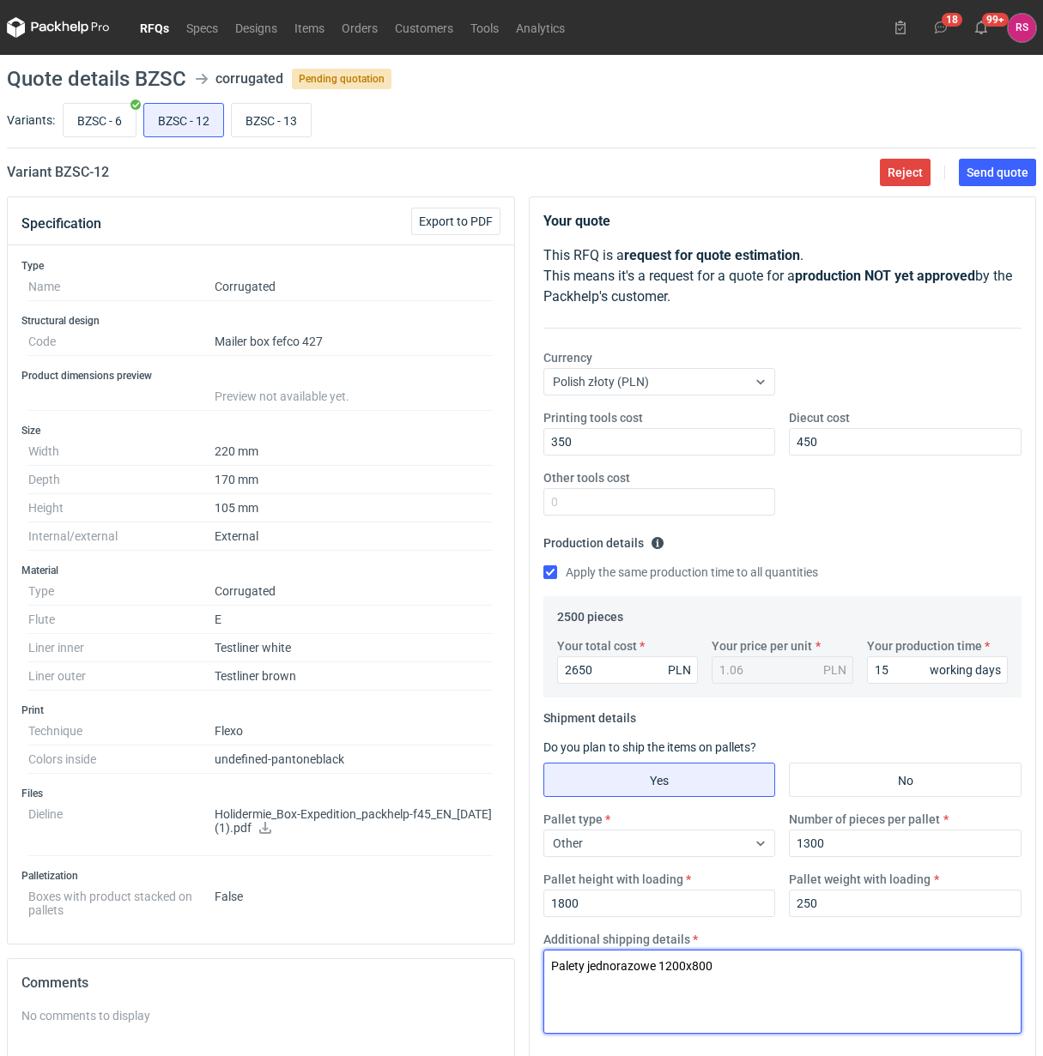
drag, startPoint x: 731, startPoint y: 972, endPoint x: 331, endPoint y: 977, distance: 399.9
click at [331, 977] on div "Specification Export to PDF Type Name Corrugated Structural design Code Mailer …" at bounding box center [521, 784] width 1043 height 1174
type textarea "Palety jednorazowe 1200x800"
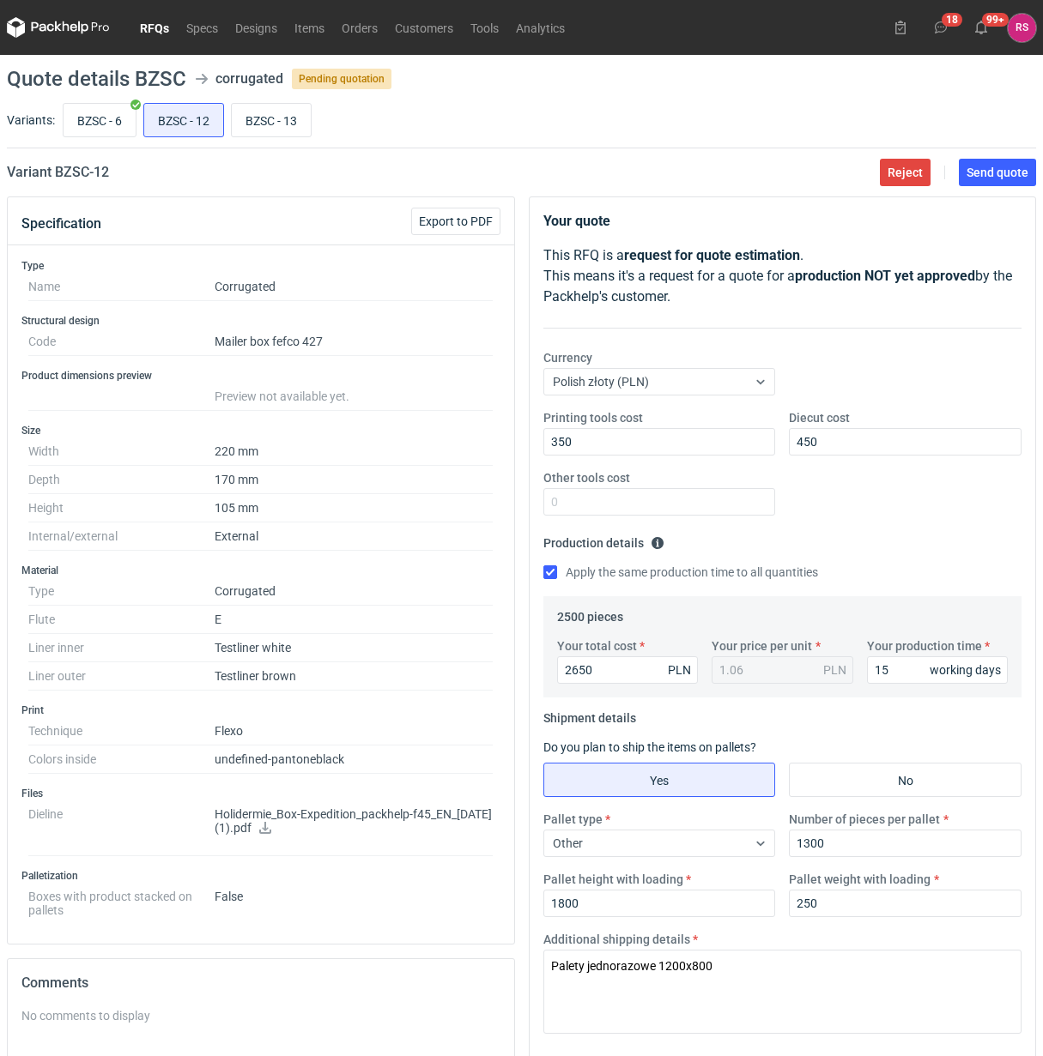
click at [942, 584] on fieldset "Production details Please provide the expected time of production in working da…" at bounding box center [782, 563] width 479 height 67
click at [1010, 172] on span "Send quote" at bounding box center [997, 172] width 62 height 12
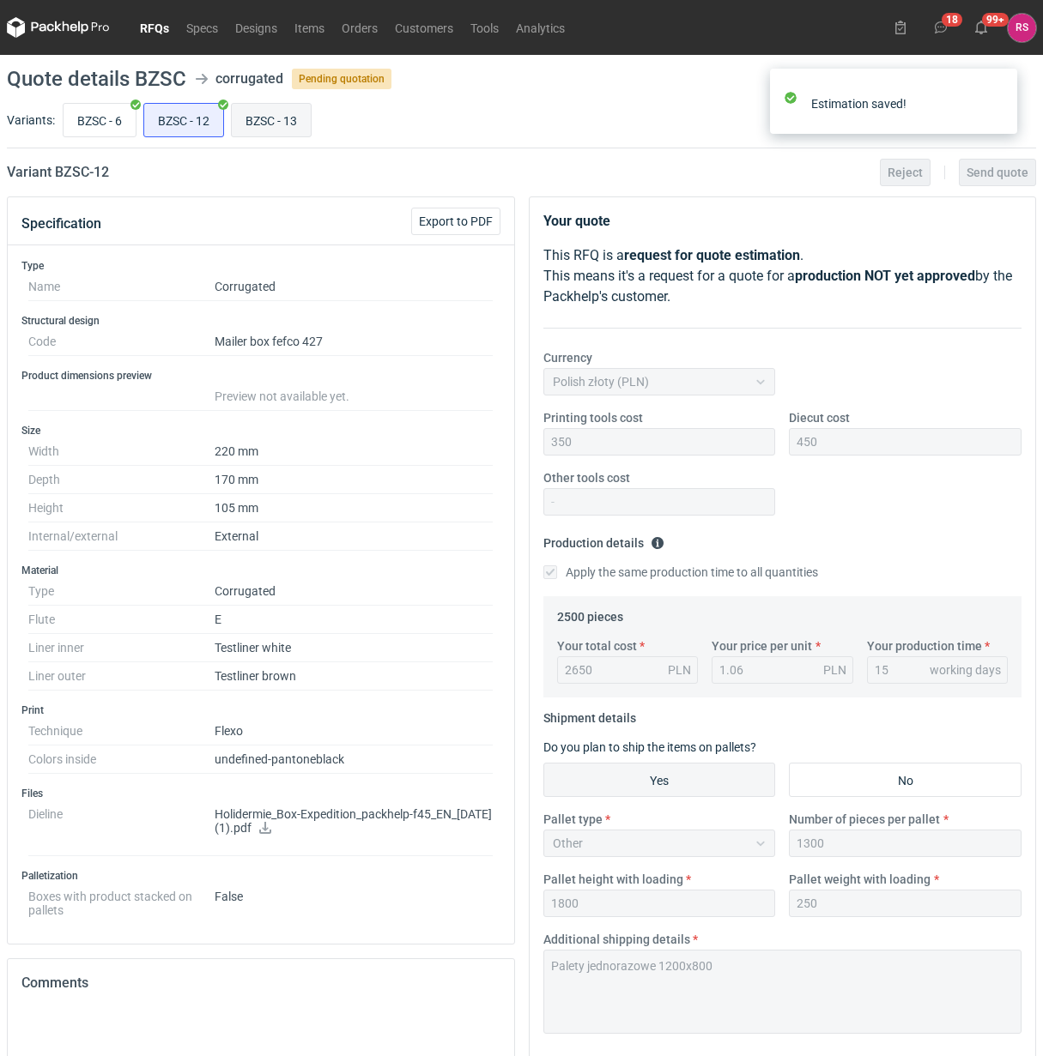
click at [279, 120] on input "BZSC - 13" at bounding box center [271, 120] width 79 height 33
radio input "true"
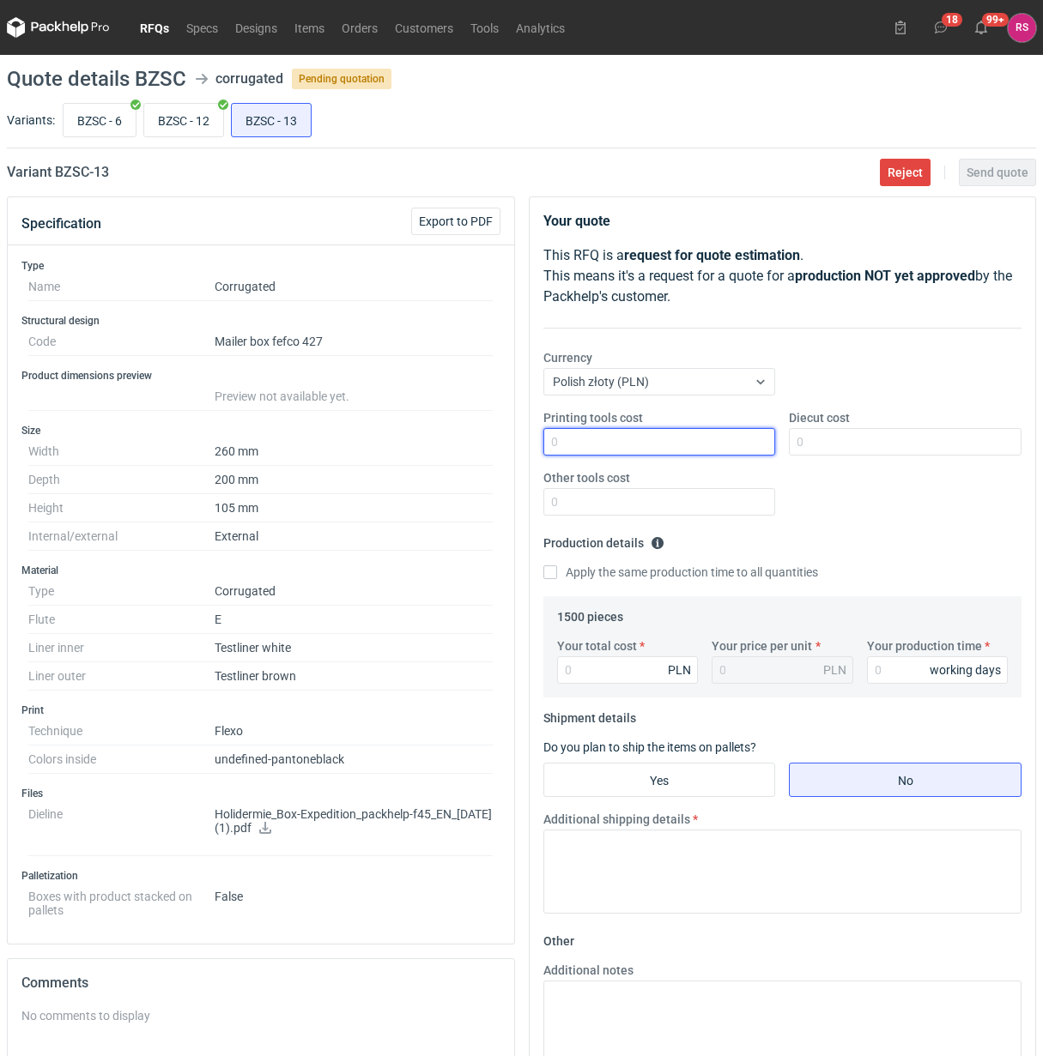
click at [595, 439] on input "Printing tools cost" at bounding box center [659, 441] width 233 height 27
type input "350"
click at [543, 566] on input "Apply the same production time to all quantities" at bounding box center [550, 573] width 14 height 14
checkbox input "true"
click at [620, 674] on input "Your total cost" at bounding box center [628, 670] width 142 height 27
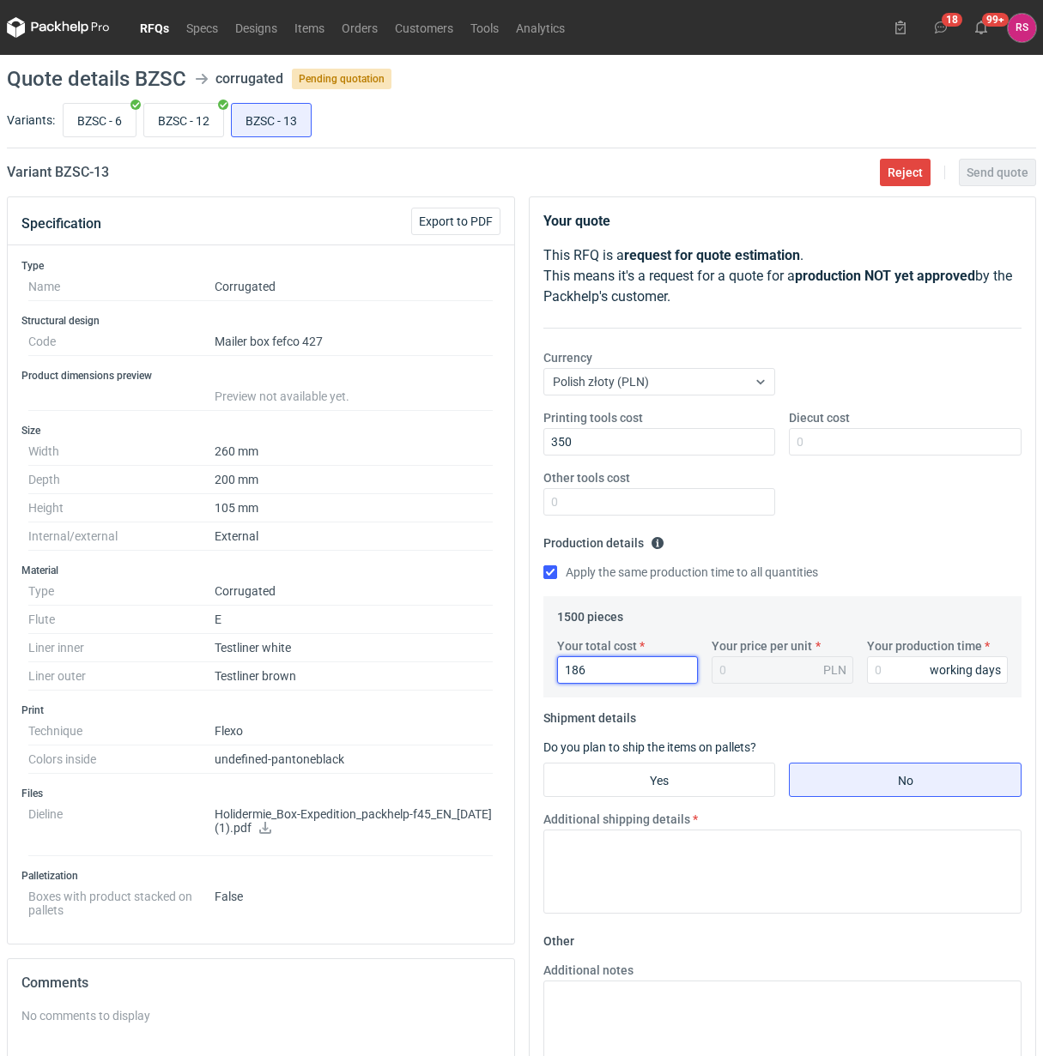
type input "1860"
type input "1.24"
type input "1860"
type input "15"
click at [671, 785] on input "Yes" at bounding box center [659, 780] width 231 height 33
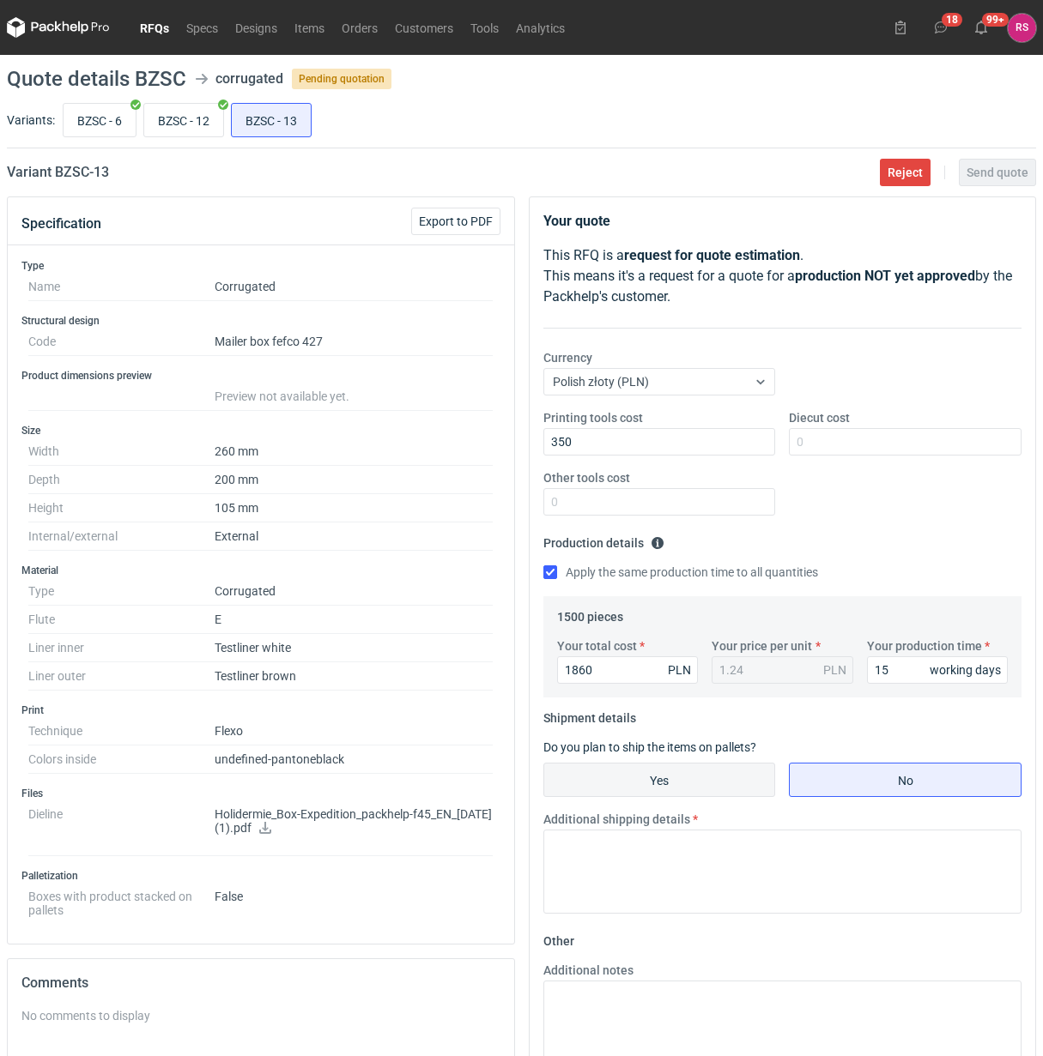
radio input "true"
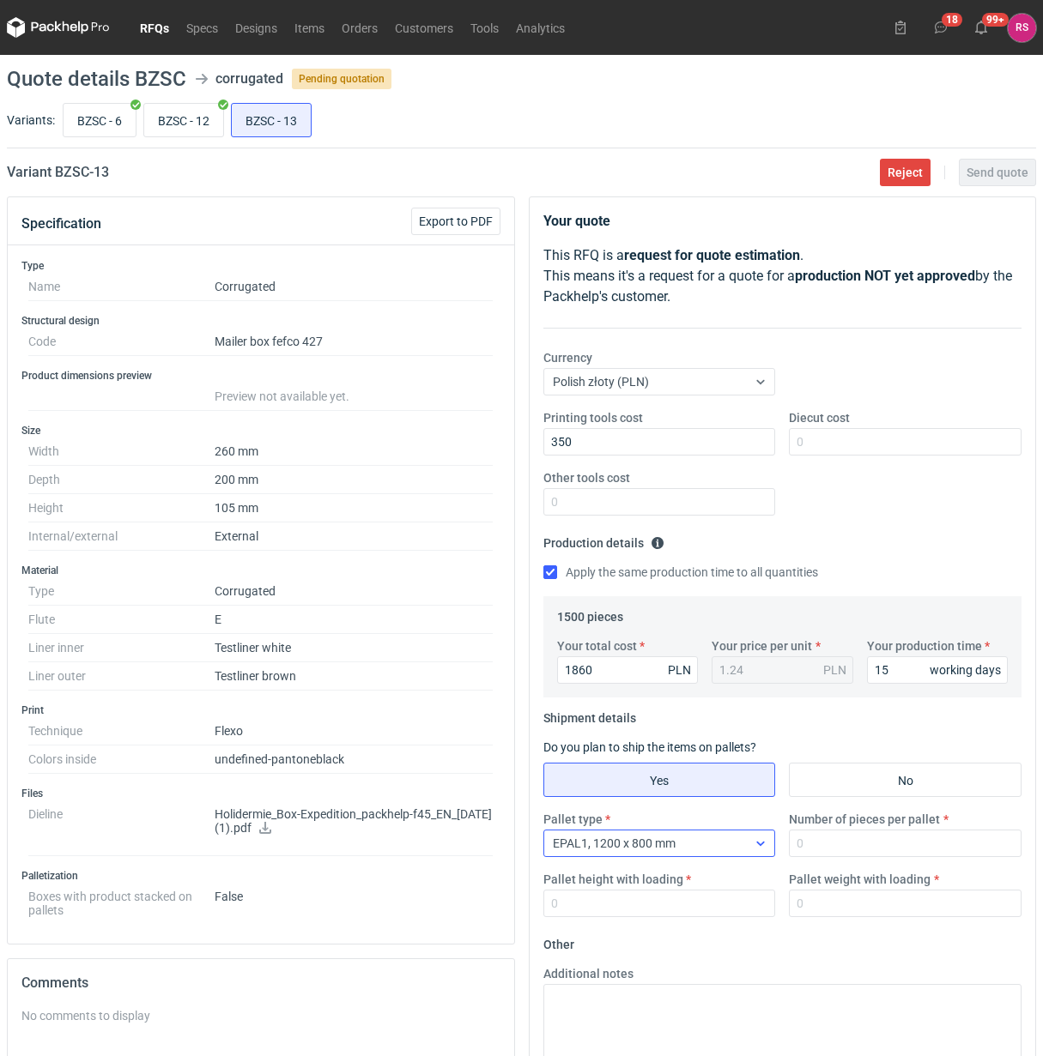
click at [748, 844] on div at bounding box center [760, 844] width 27 height 14
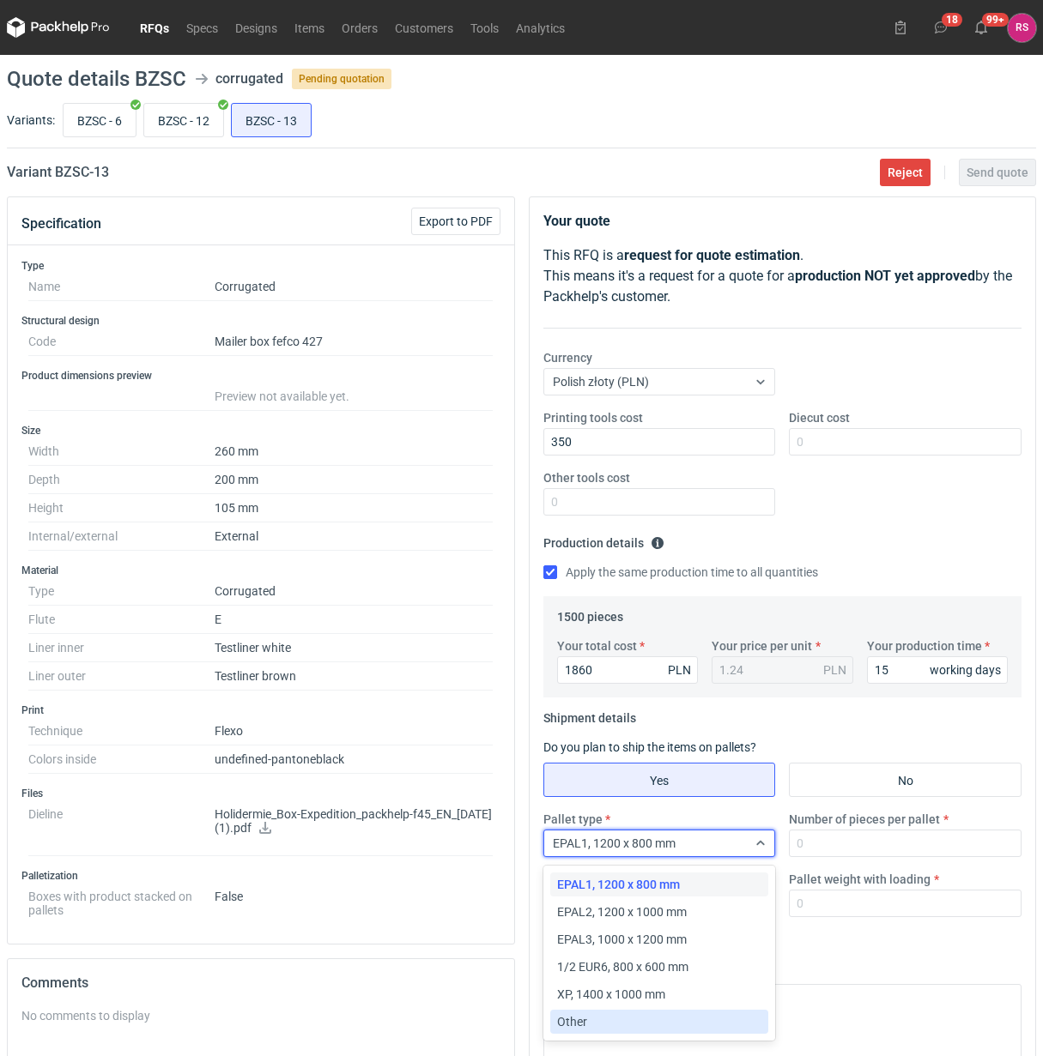
click at [626, 1020] on div "Other" at bounding box center [659, 1022] width 205 height 17
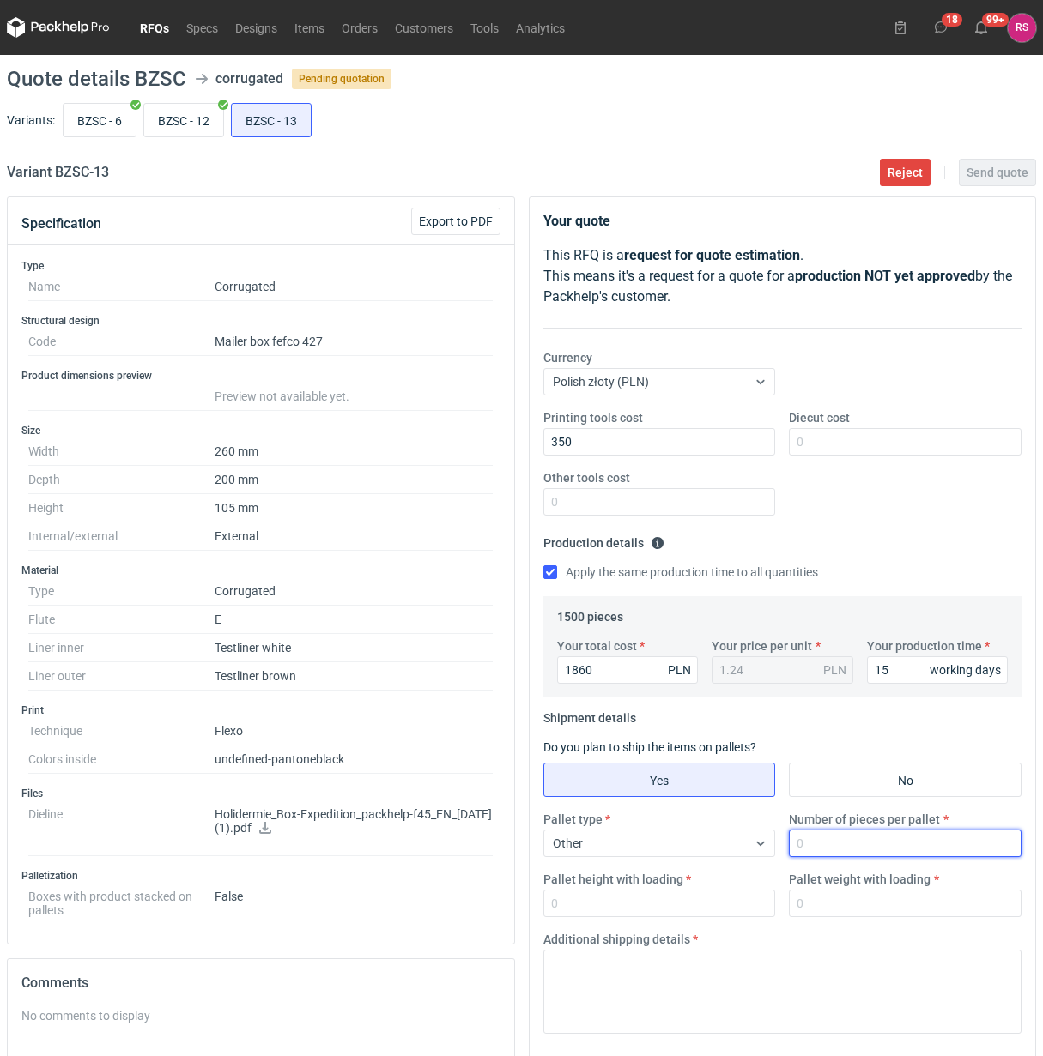
click at [886, 845] on input "Number of pieces per pallet" at bounding box center [905, 843] width 233 height 27
type input "1300"
type input "1800"
type input "250"
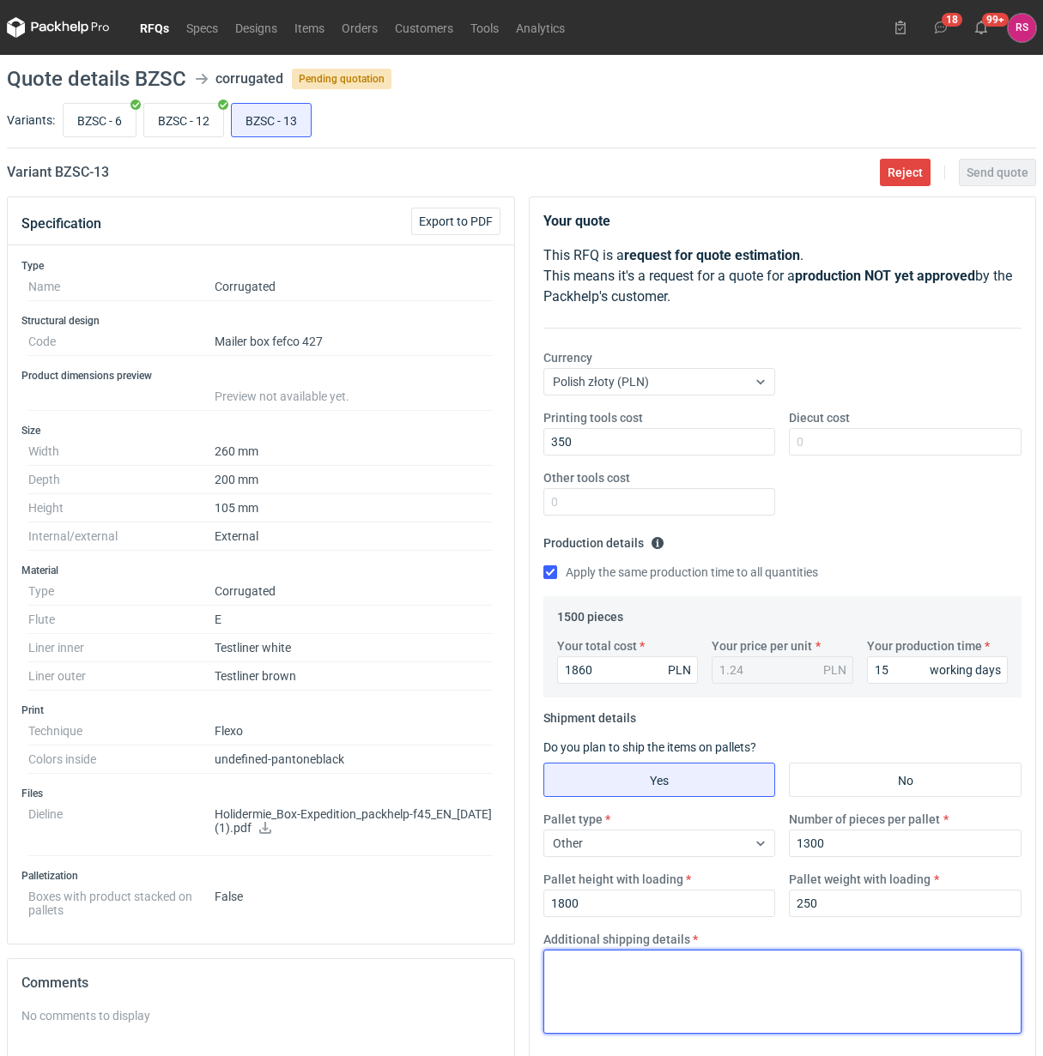
paste textarea "Palety jednorazowe 1200x800"
type textarea "Palety jednorazowe 1200x800"
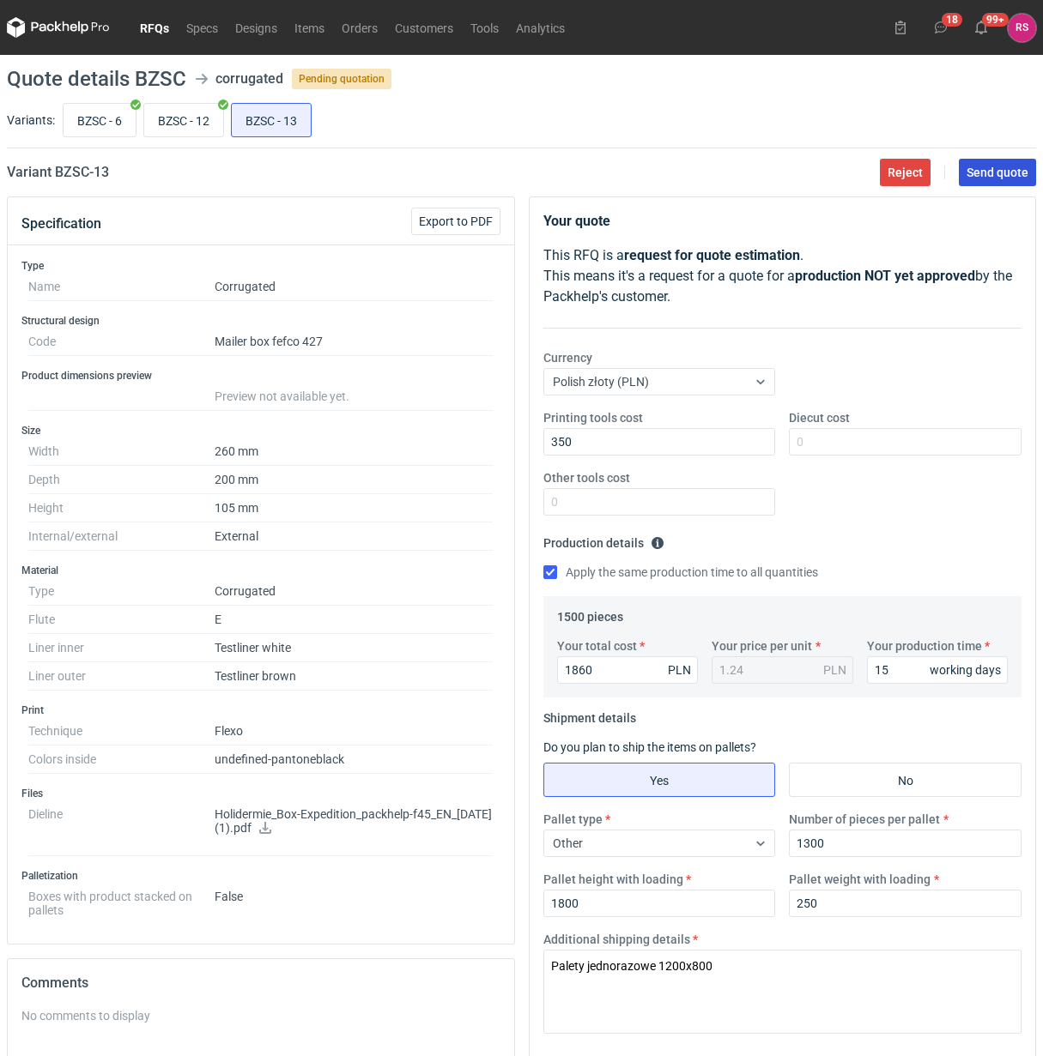
click at [985, 174] on span "Send quote" at bounding box center [997, 172] width 62 height 12
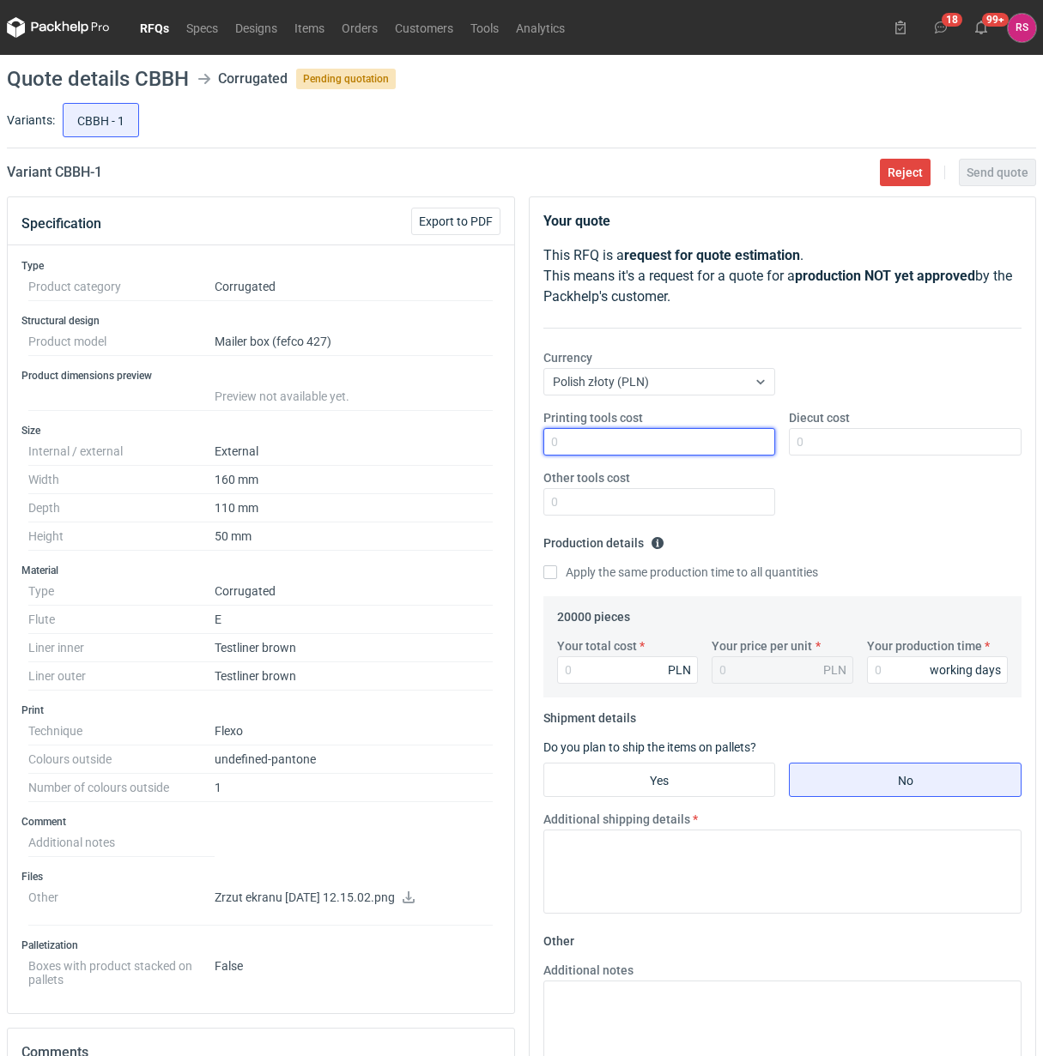
click at [669, 444] on input "Printing tools cost" at bounding box center [659, 441] width 233 height 27
type input "1400"
type input "400"
click at [543, 566] on input "Apply the same production time to all quantities" at bounding box center [550, 573] width 14 height 14
checkbox input "true"
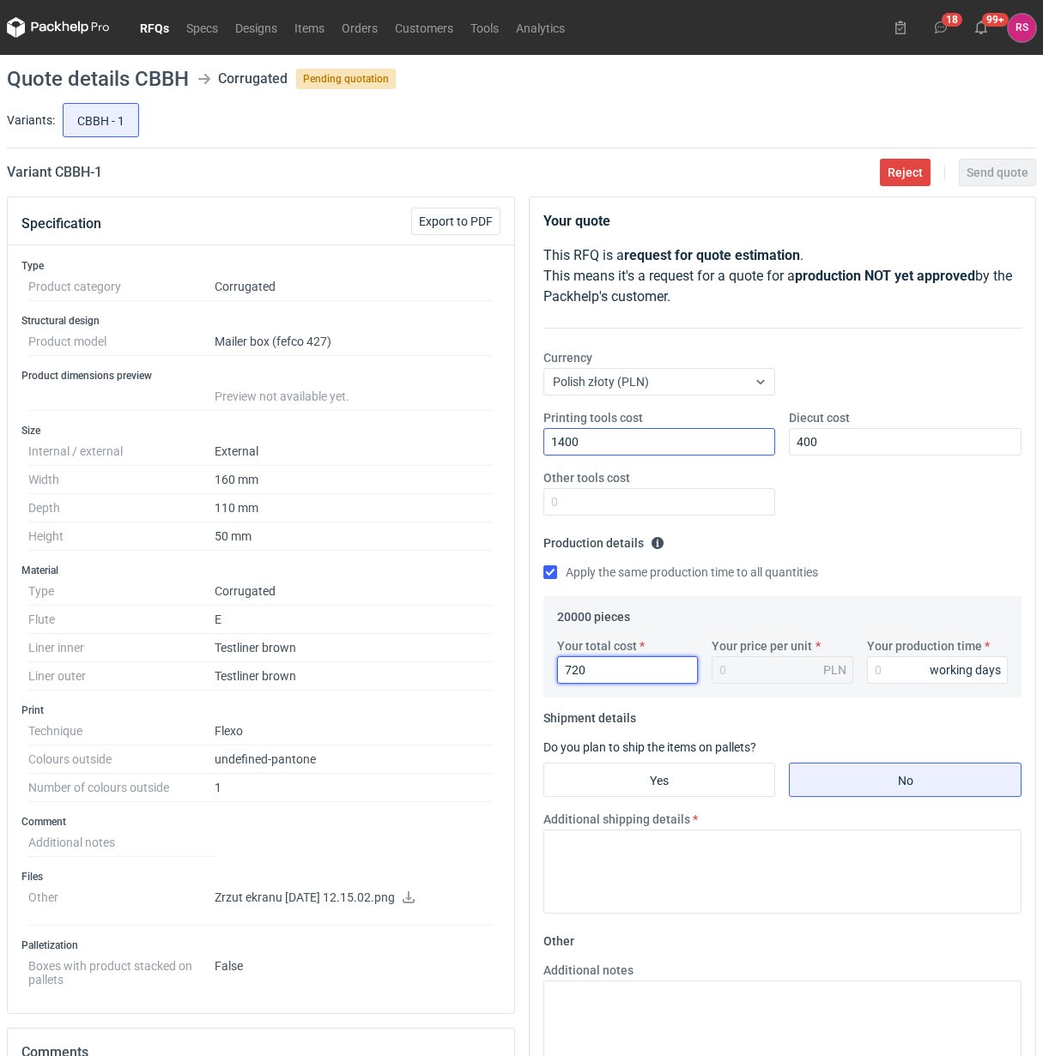
type input "7200"
type input "0.36"
type input "7200"
type input "15"
click at [683, 781] on input "Yes" at bounding box center [659, 780] width 231 height 33
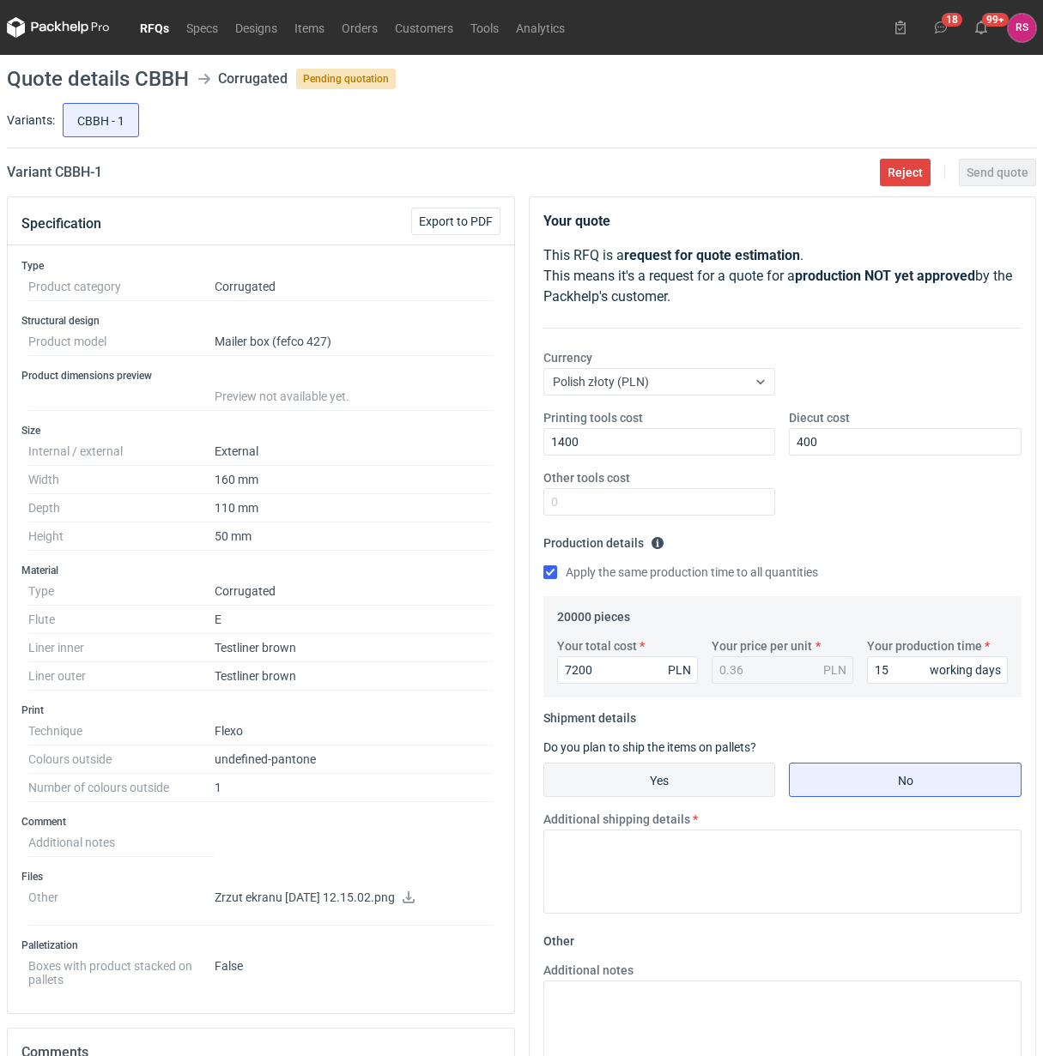
radio input "true"
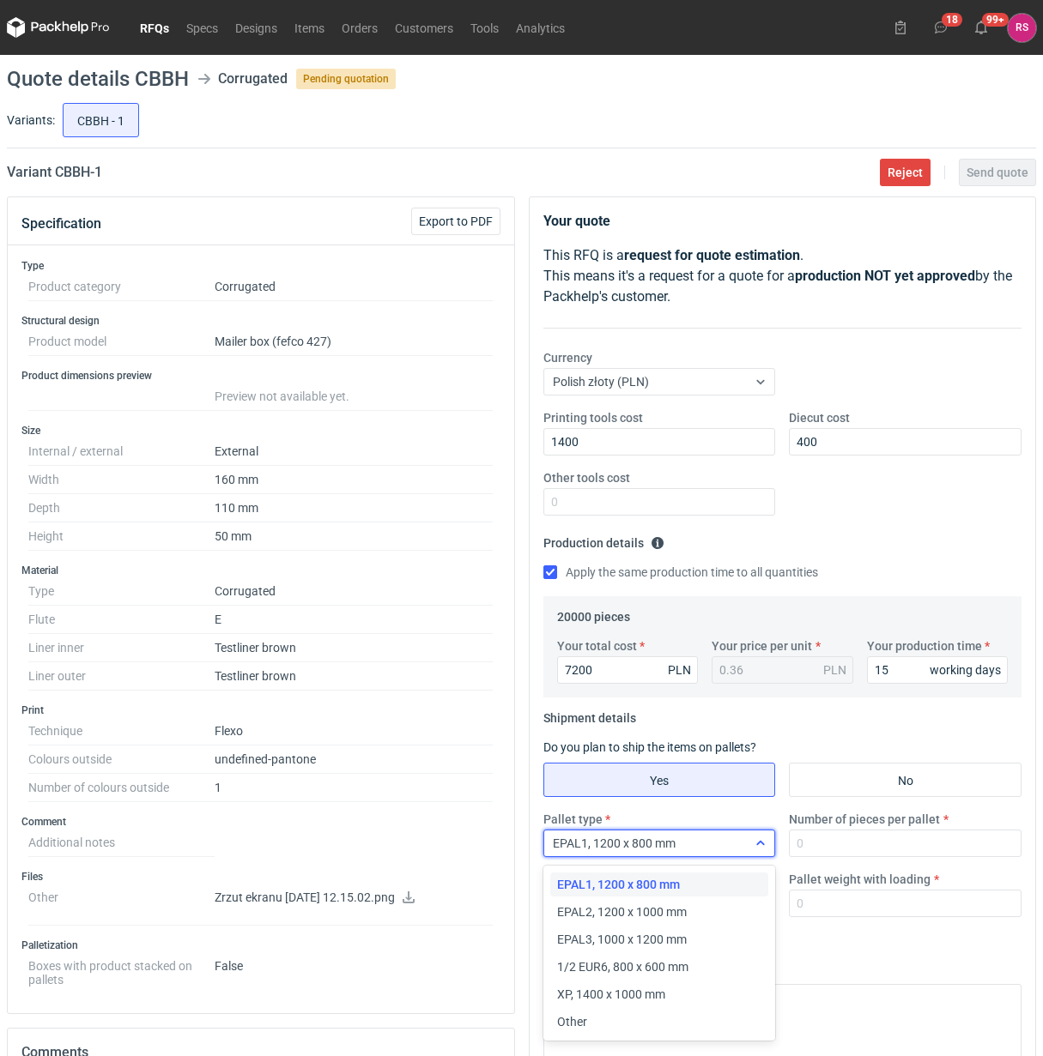
click at [756, 845] on icon at bounding box center [760, 844] width 14 height 14
click at [594, 1019] on div "Other" at bounding box center [659, 1022] width 205 height 17
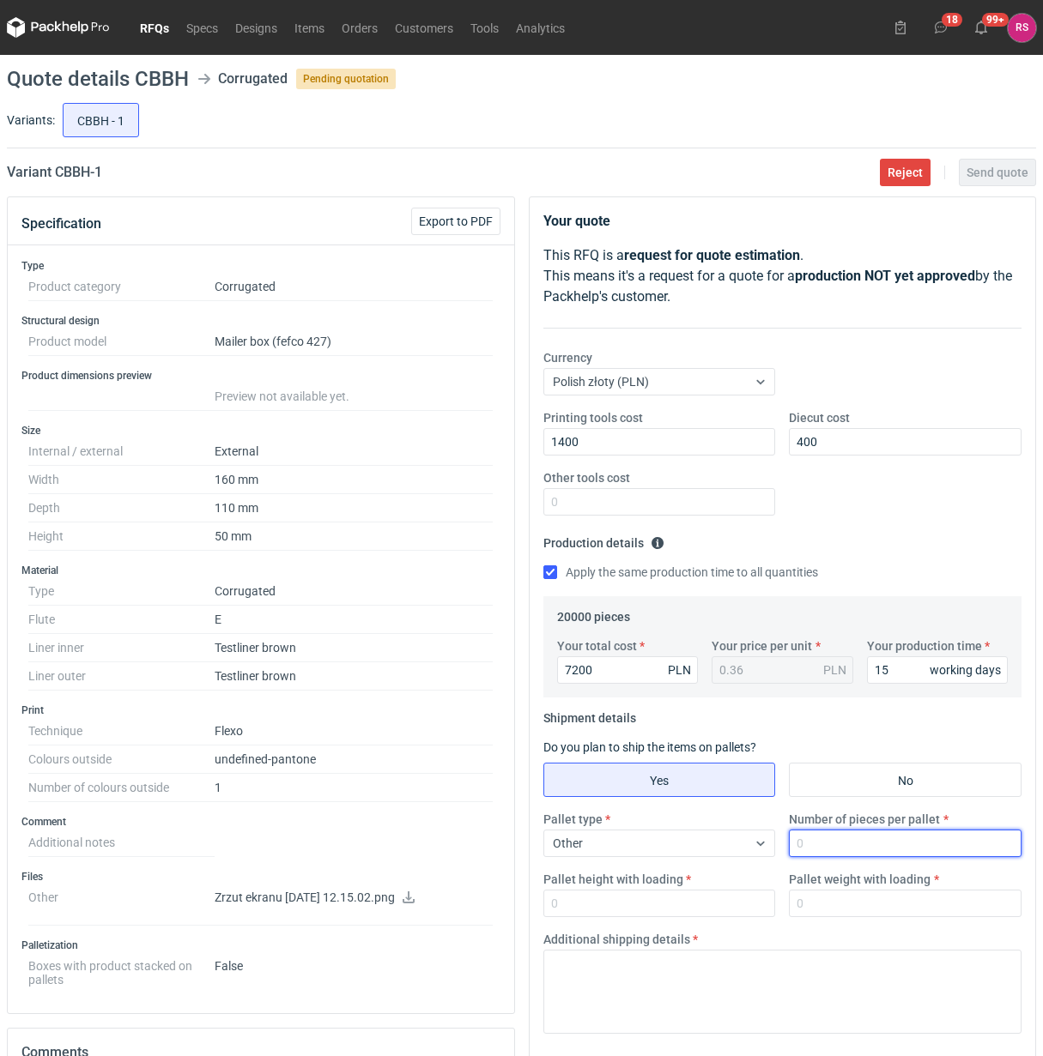
click at [868, 843] on input "Number of pieces per pallet" at bounding box center [905, 843] width 233 height 27
type input "4000"
type input "1800"
type input "250"
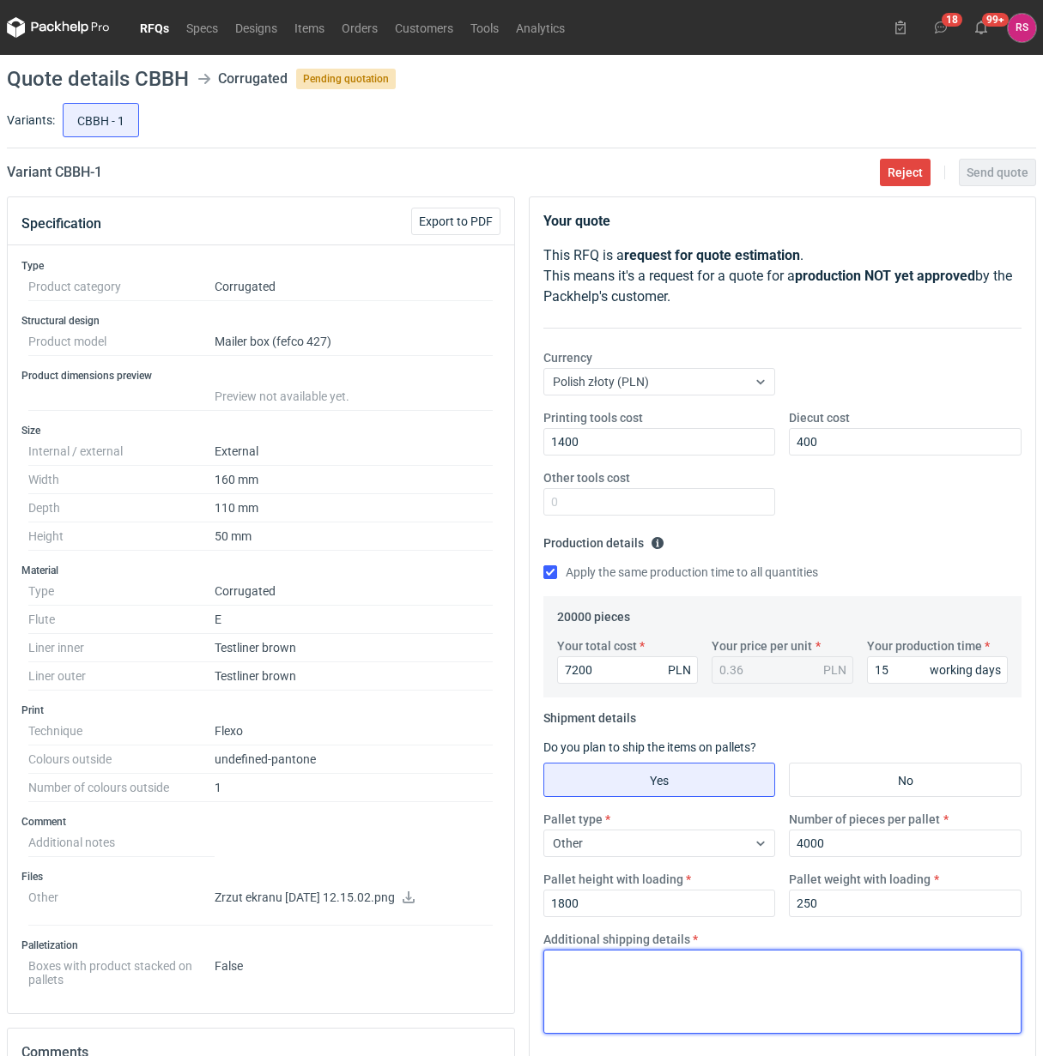
paste textarea "Palety jednorazowe 1200x800"
type textarea "Palety jednorazowe 1200x800"
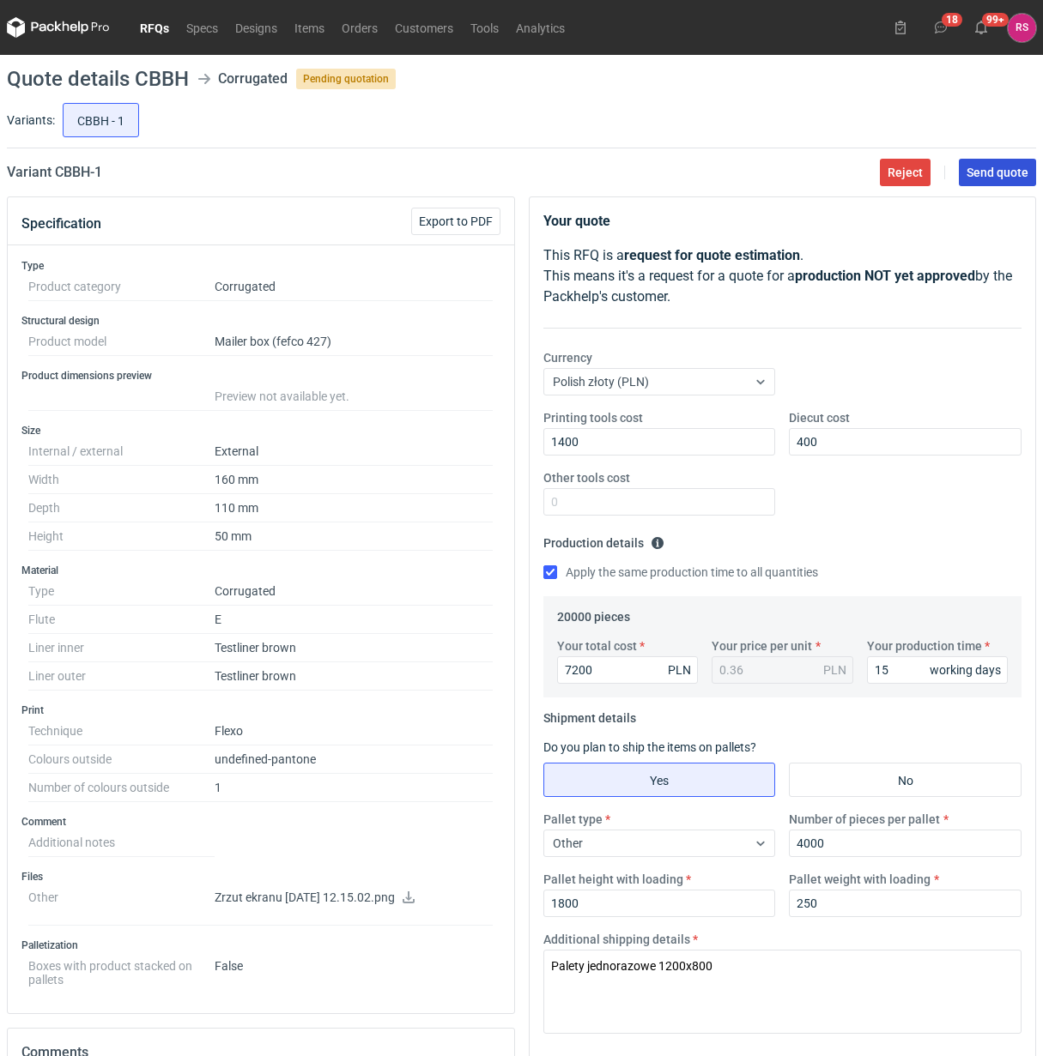
click at [1000, 176] on span "Send quote" at bounding box center [997, 172] width 62 height 12
